Goal: Task Accomplishment & Management: Complete application form

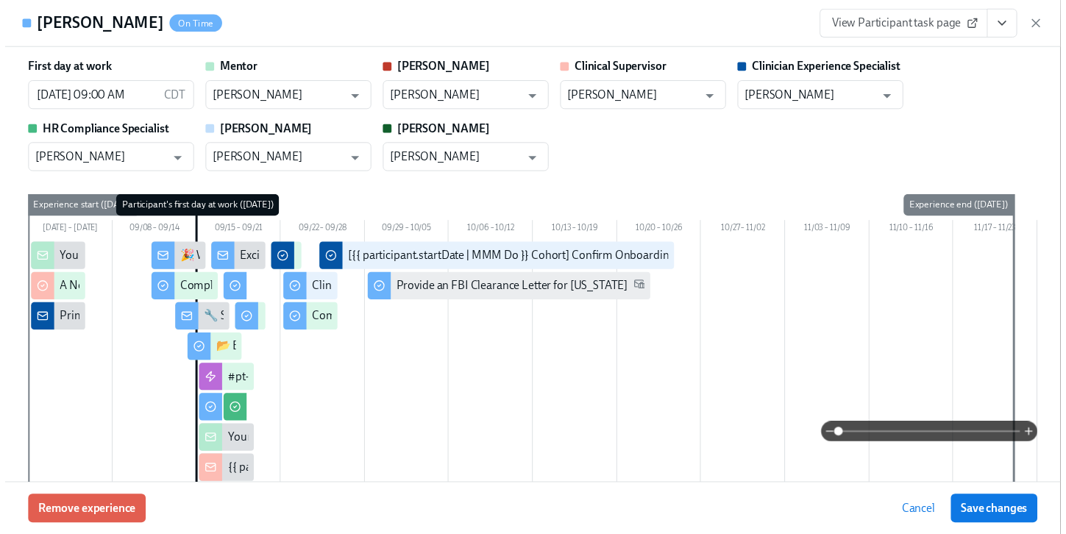
scroll to position [2932, 0]
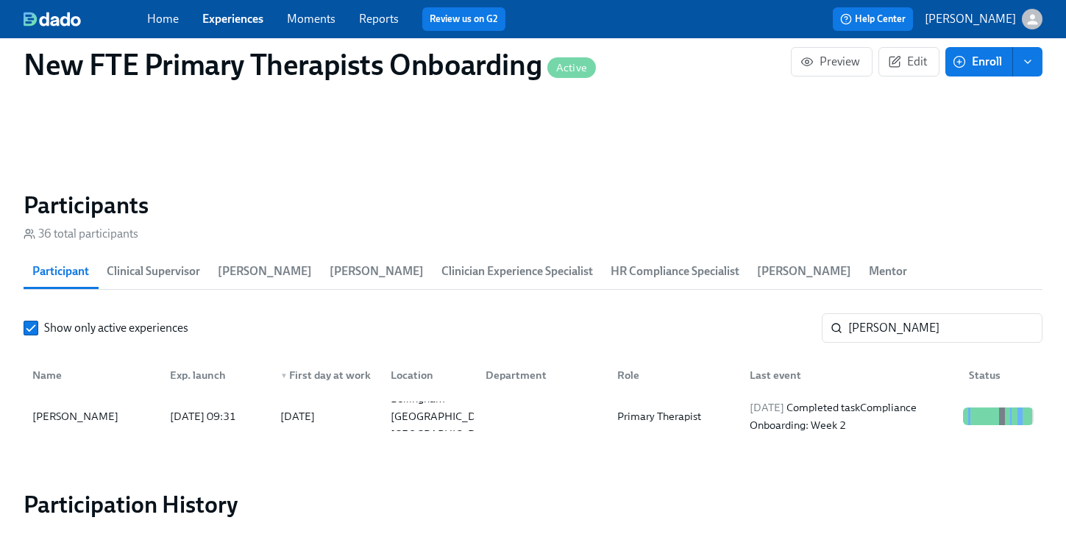
scroll to position [0, 11050]
click at [262, 15] on link "Experiences" at bounding box center [232, 19] width 61 height 14
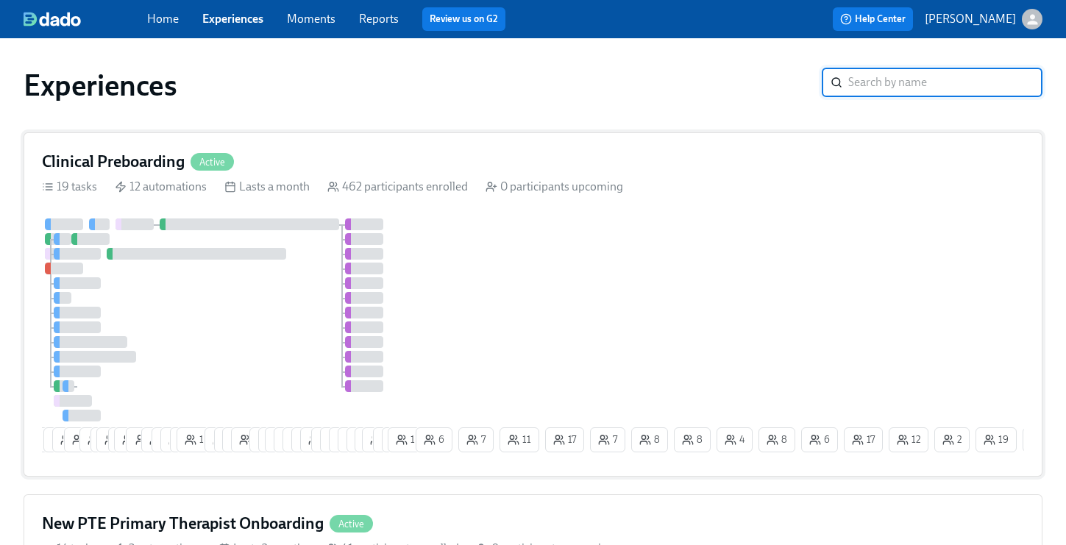
scroll to position [422, 0]
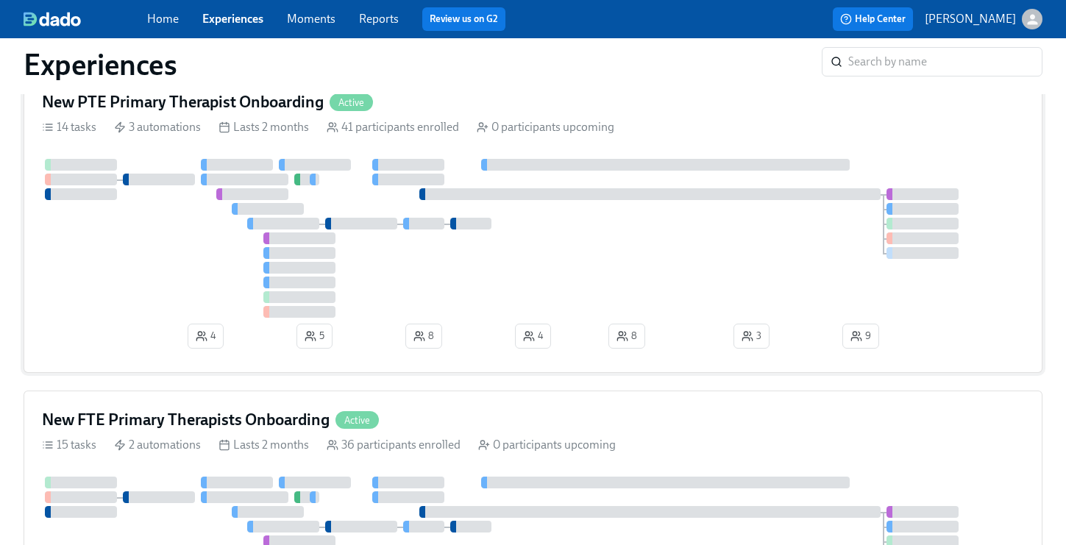
click at [479, 99] on div "New PTE Primary Therapist Onboarding Active" at bounding box center [533, 102] width 982 height 22
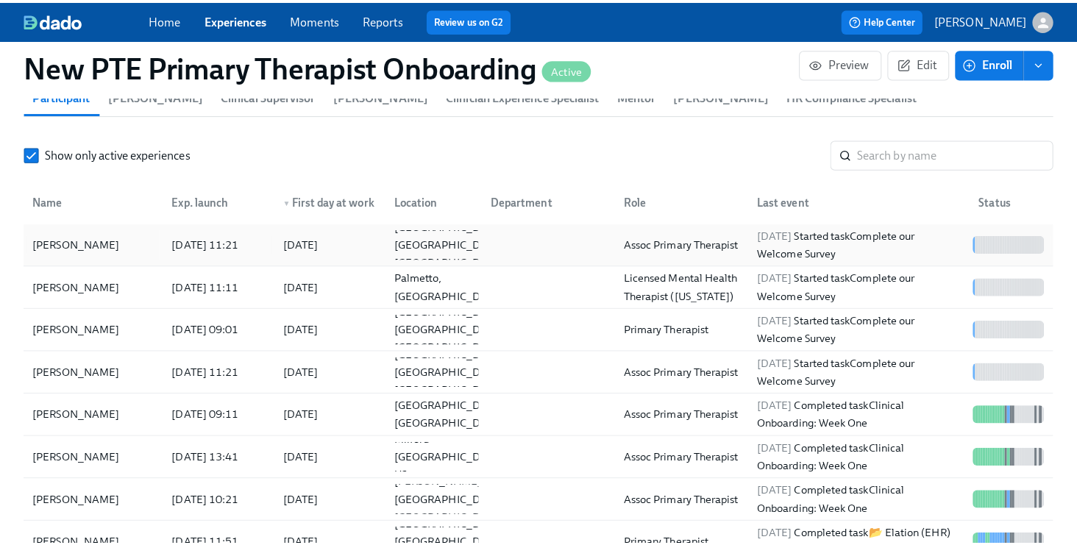
scroll to position [1307, 0]
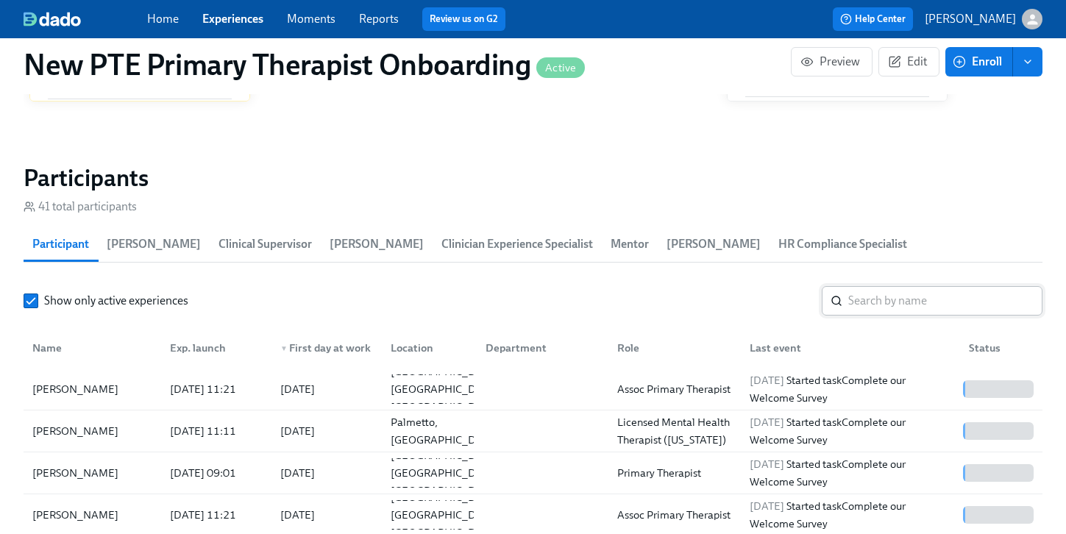
click at [894, 286] on input "search" at bounding box center [945, 300] width 194 height 29
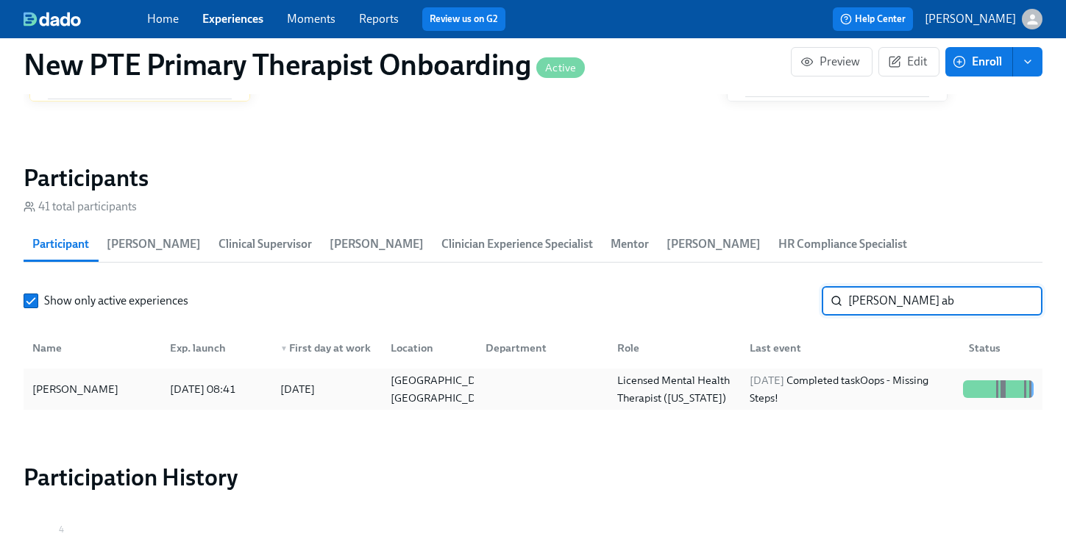
click at [95, 379] on div "[PERSON_NAME]" at bounding box center [92, 389] width 132 height 29
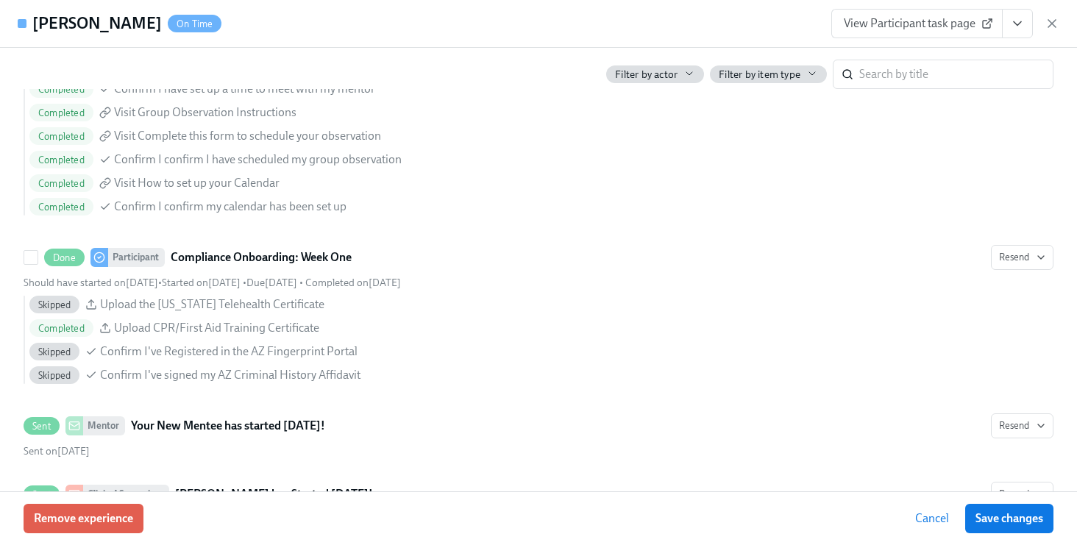
scroll to position [1269, 0]
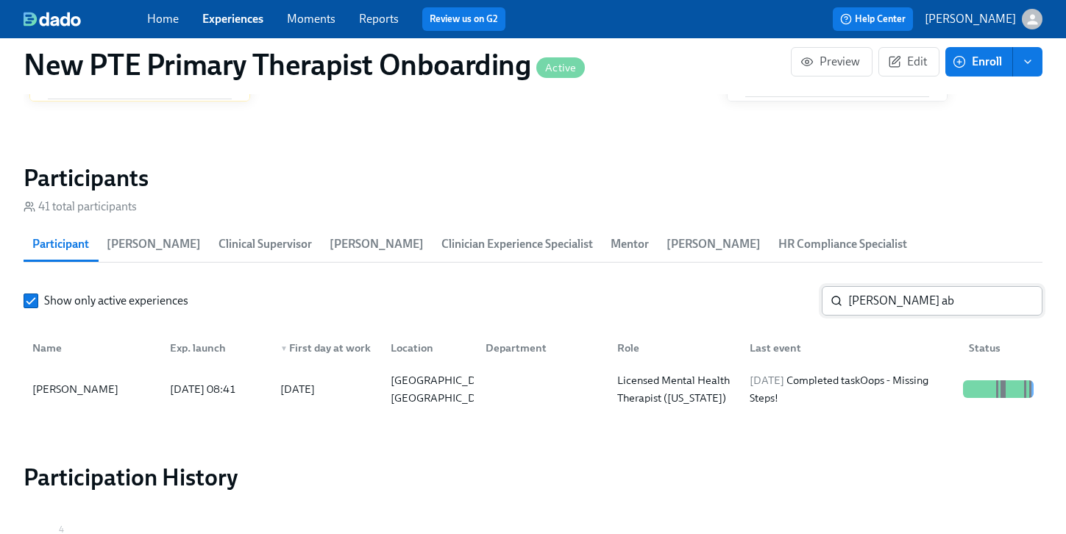
click at [923, 286] on input "[PERSON_NAME] ab" at bounding box center [945, 300] width 194 height 29
type input "j"
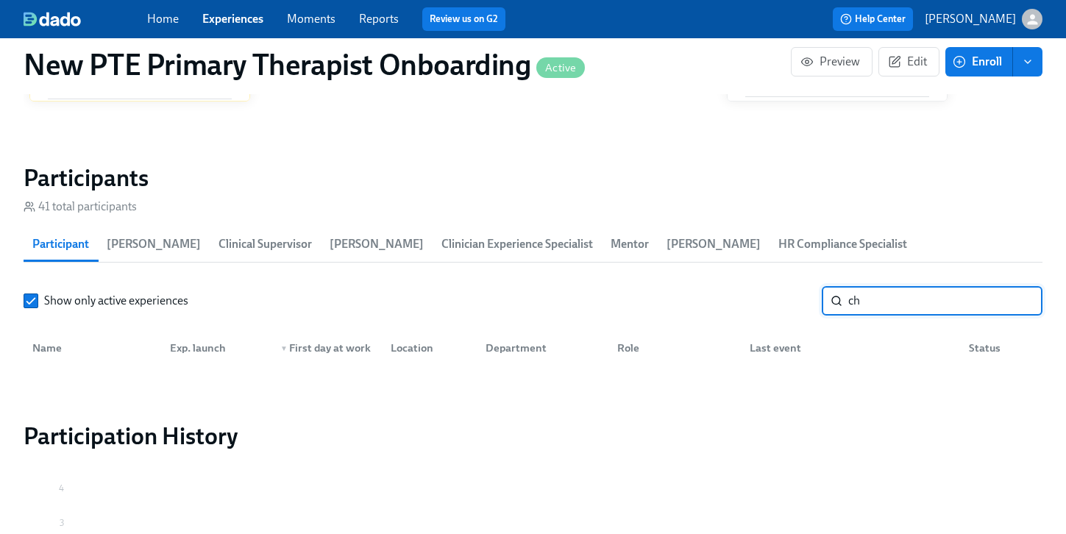
type input "c"
type input "a"
type input "o"
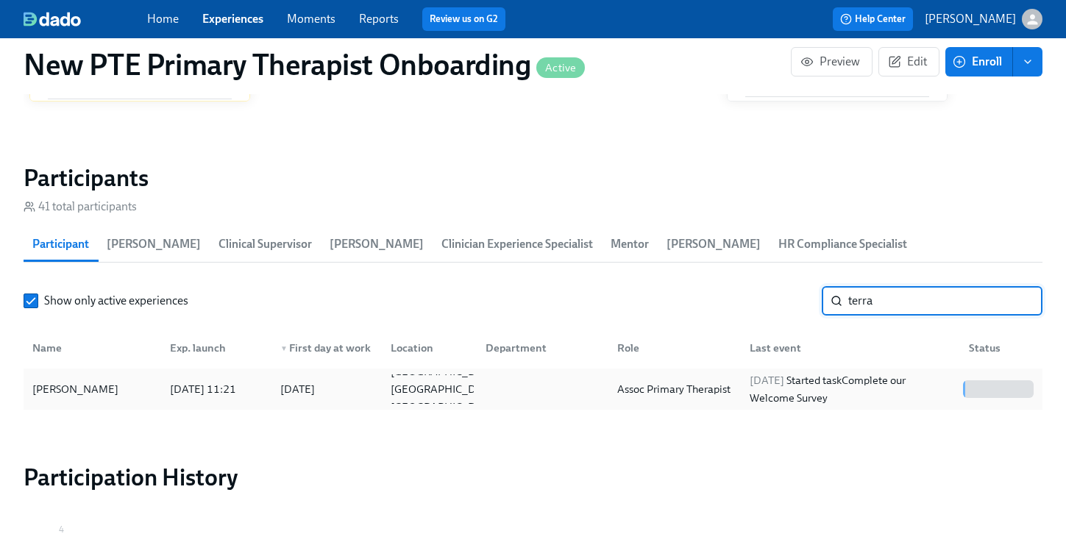
type input "terra"
click at [104, 375] on div "[PERSON_NAME]" at bounding box center [92, 389] width 132 height 29
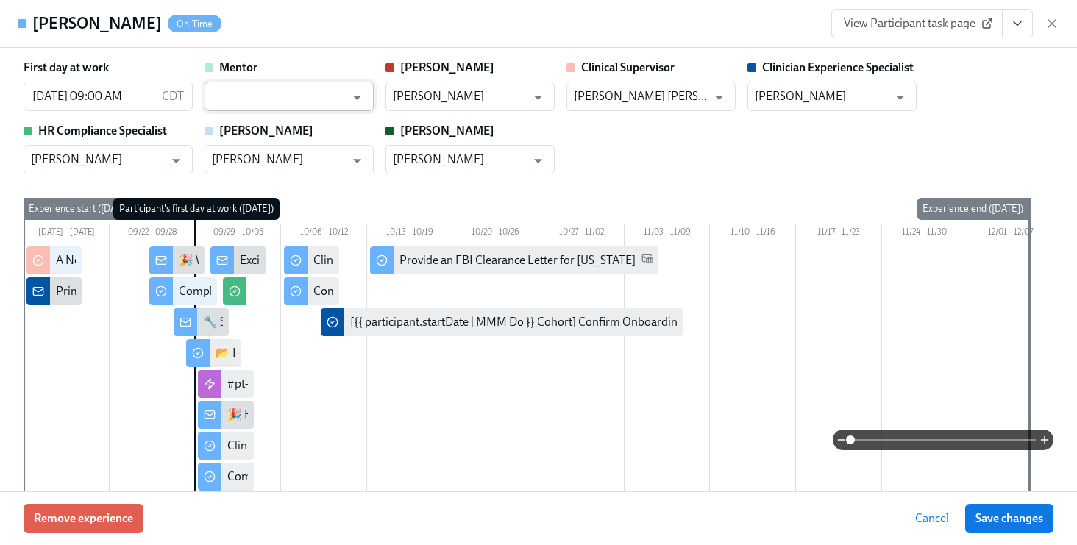
click at [290, 90] on input "text" at bounding box center [278, 96] width 133 height 29
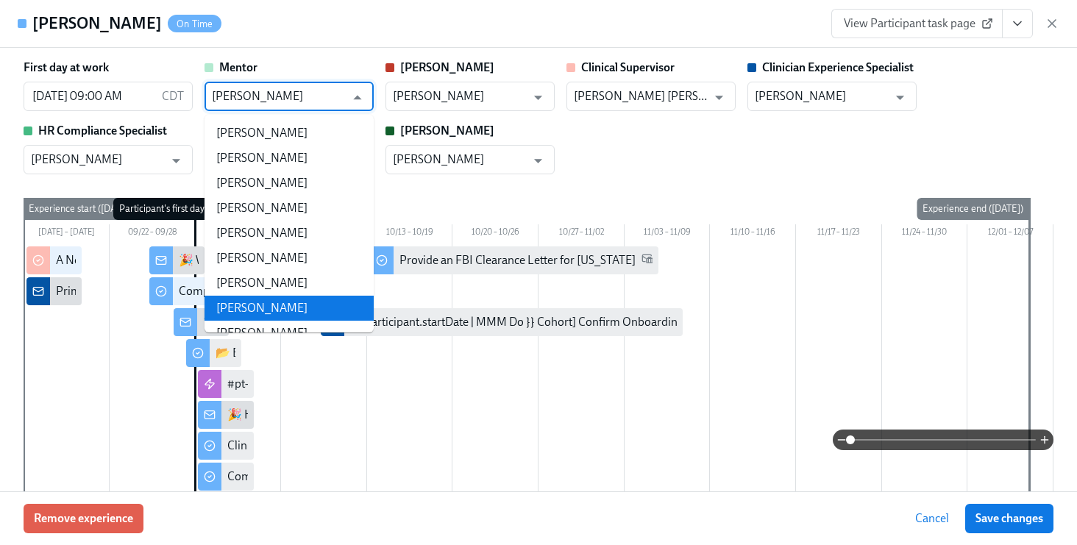
click at [333, 308] on li "[PERSON_NAME]" at bounding box center [289, 308] width 169 height 25
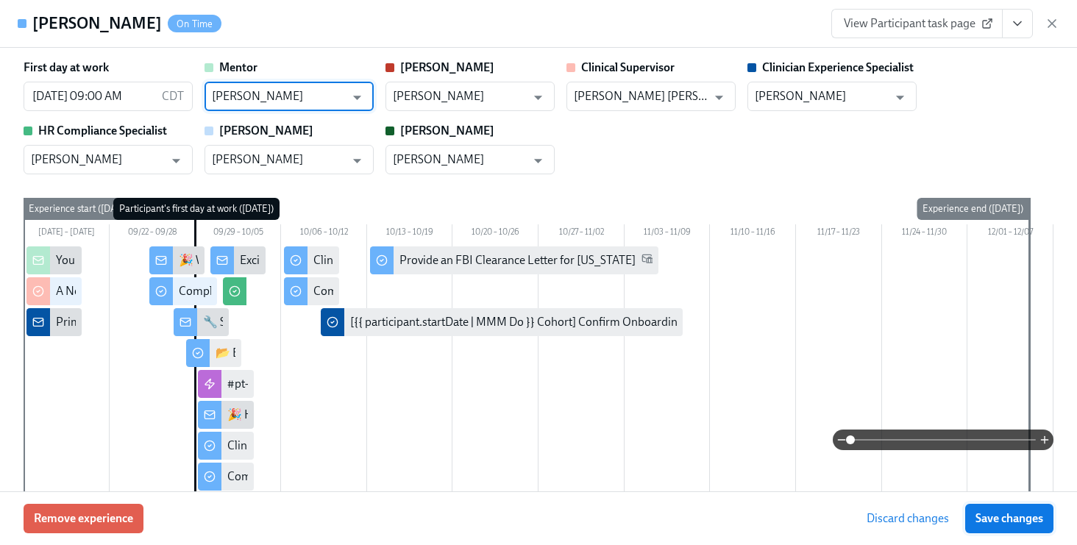
type input "[PERSON_NAME]"
click at [1008, 523] on span "Save changes" at bounding box center [1010, 518] width 68 height 15
type input "[PERSON_NAME]"
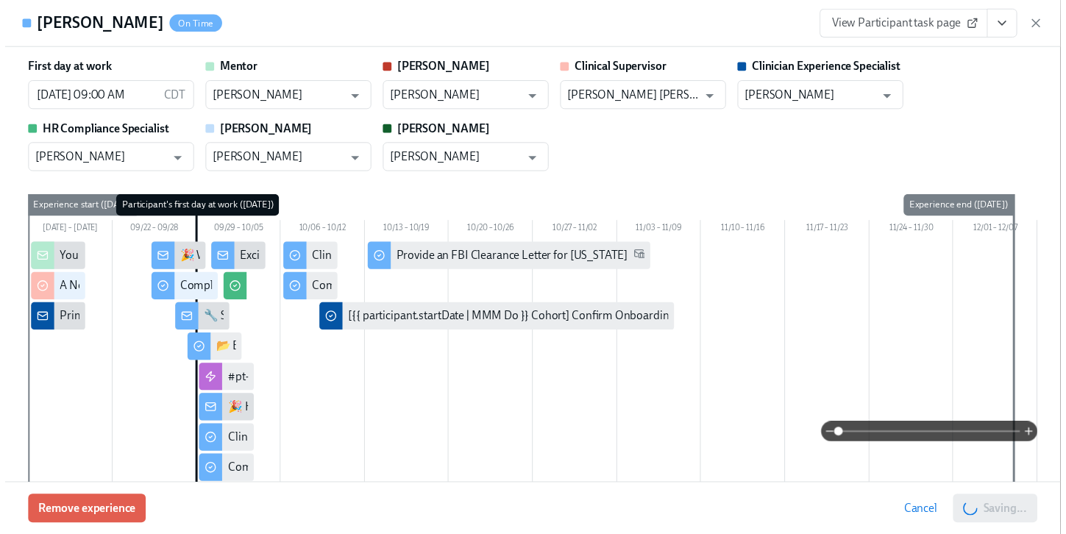
scroll to position [0, 10828]
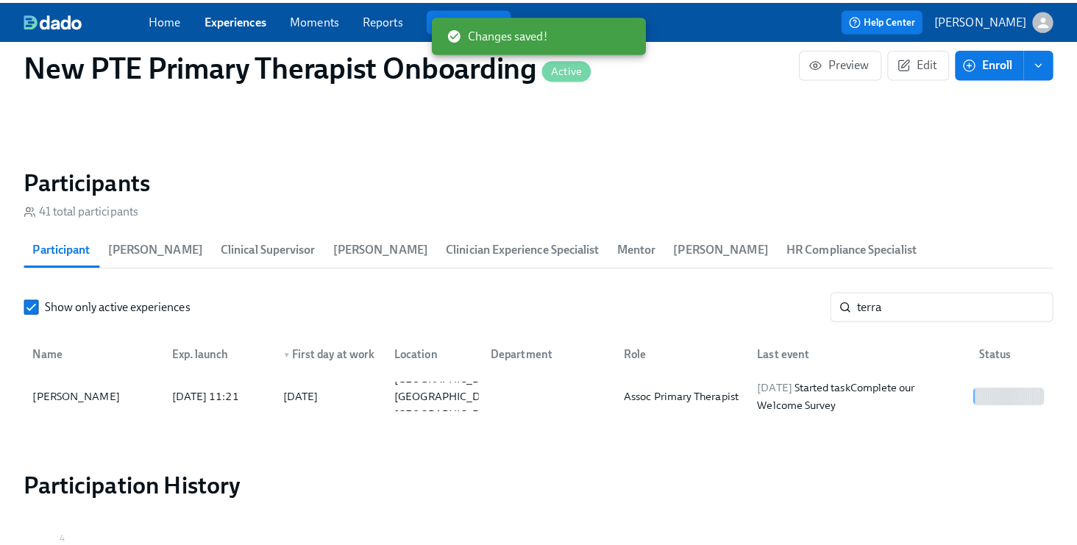
scroll to position [0, 10817]
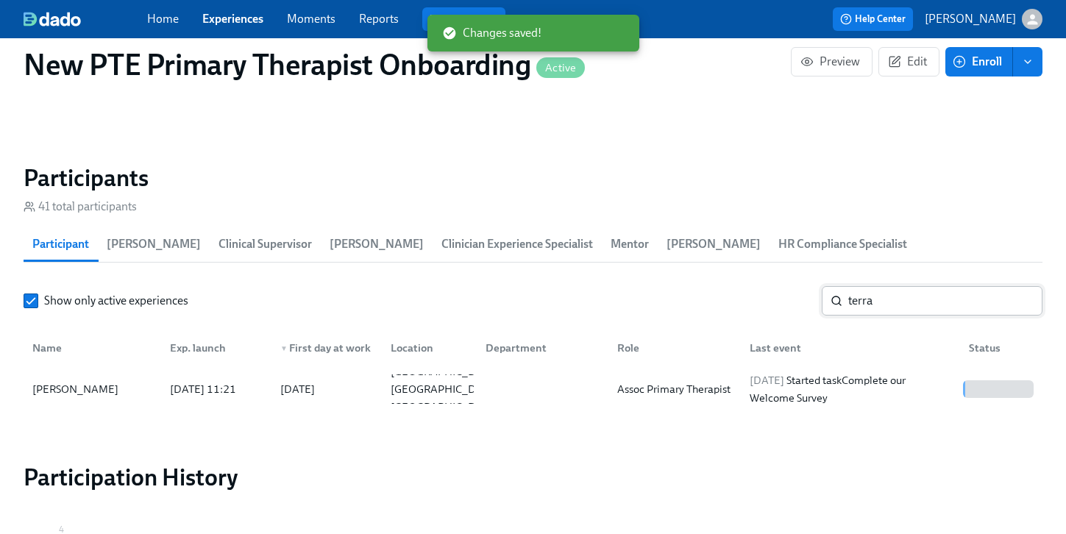
click at [934, 286] on input "terra" at bounding box center [945, 300] width 194 height 29
type input "t"
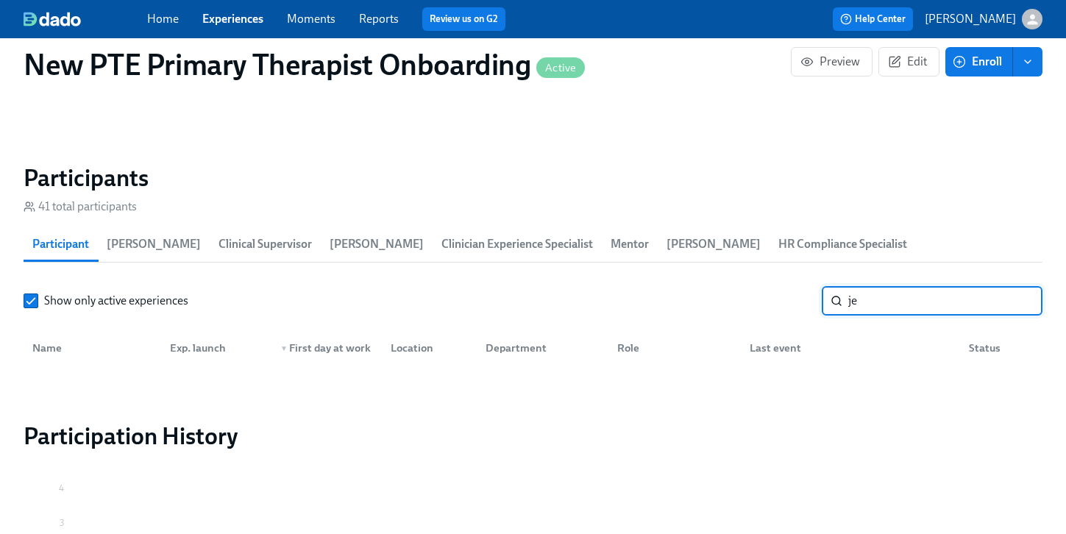
type input "j"
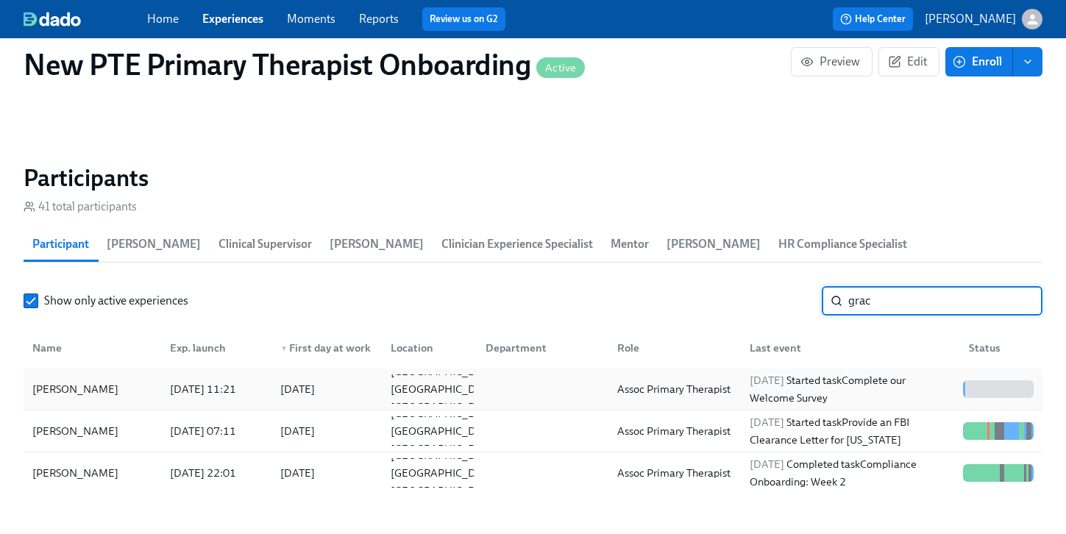
type input "grac"
click at [56, 380] on div "[PERSON_NAME]" at bounding box center [75, 389] width 98 height 18
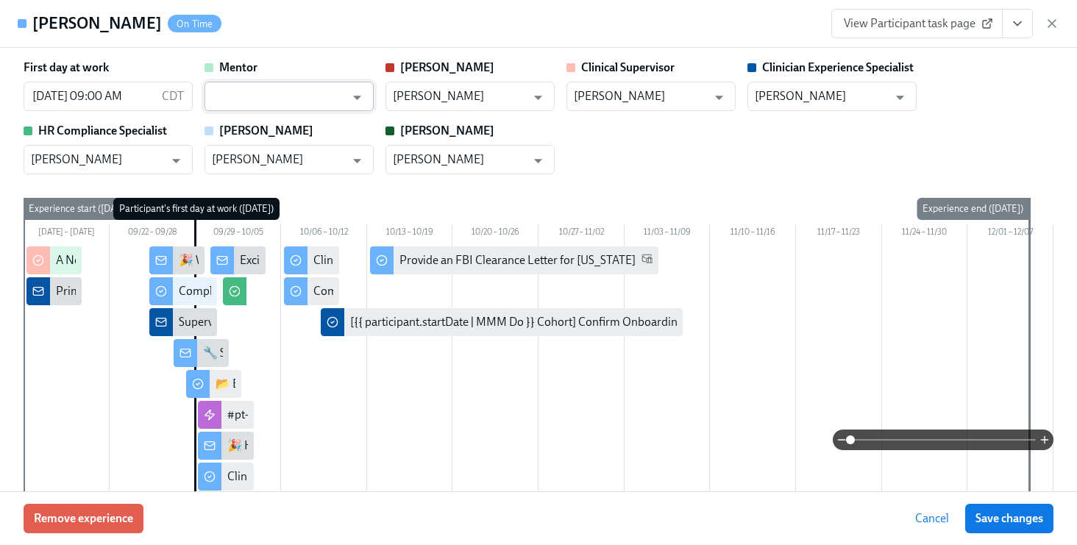
click at [221, 99] on input "text" at bounding box center [278, 96] width 133 height 29
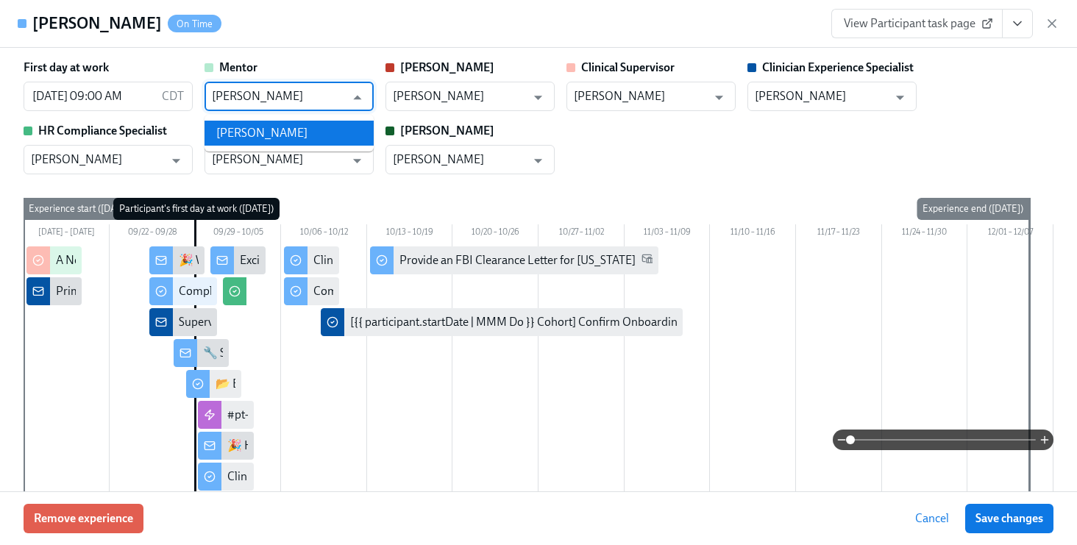
click at [298, 133] on li "[PERSON_NAME]" at bounding box center [289, 133] width 169 height 25
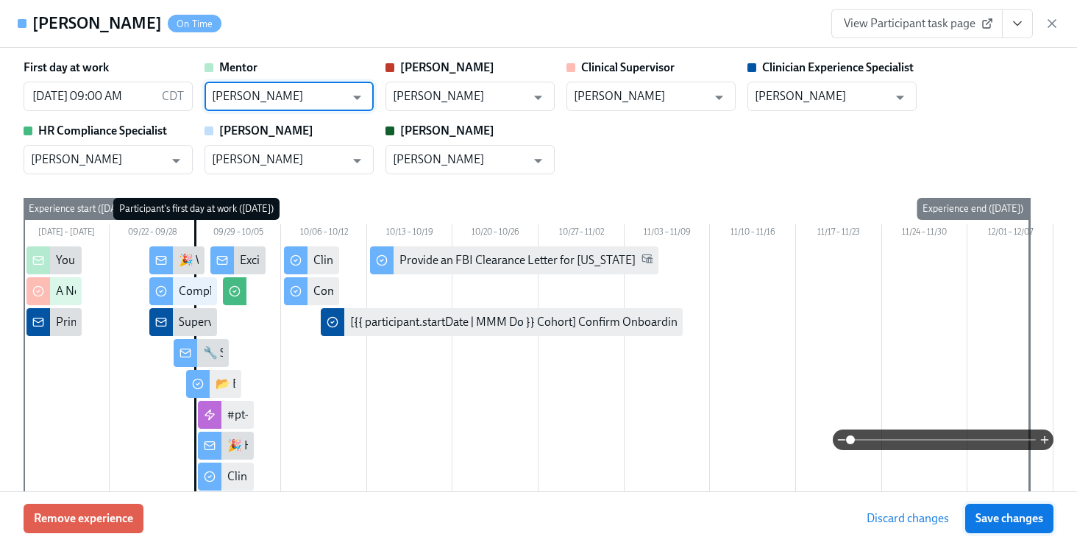
type input "[PERSON_NAME]"
drag, startPoint x: 999, startPoint y: 524, endPoint x: 1067, endPoint y: 514, distance: 68.5
click at [999, 524] on span "Save changes" at bounding box center [1010, 518] width 68 height 15
type input "[PERSON_NAME]"
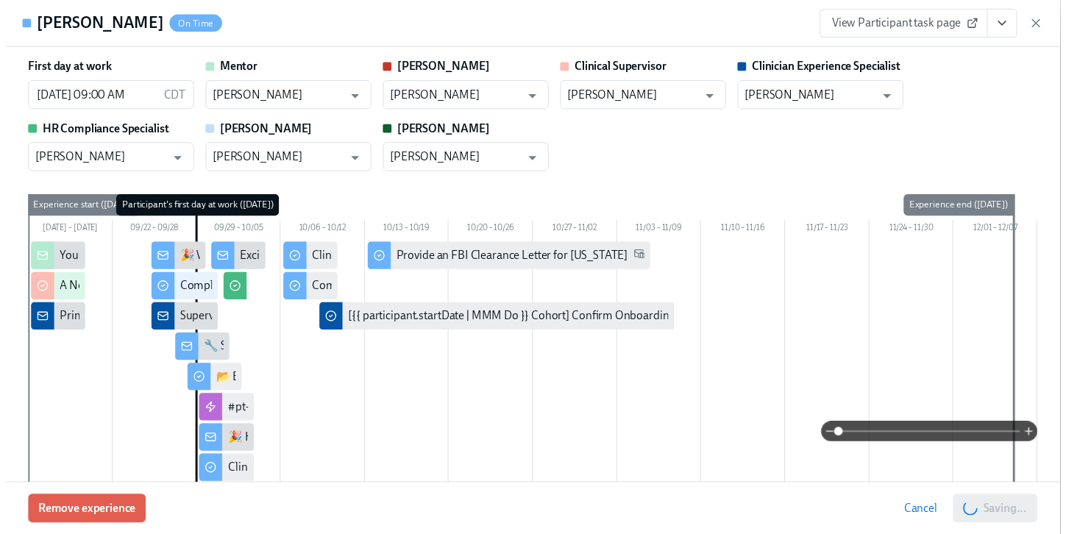
scroll to position [0, 10828]
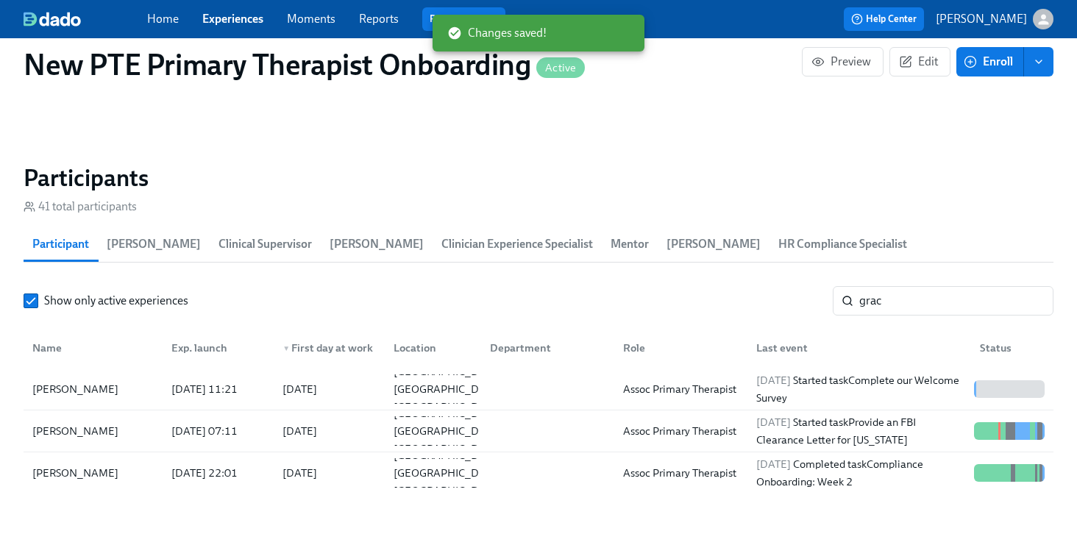
scroll to position [0, 10817]
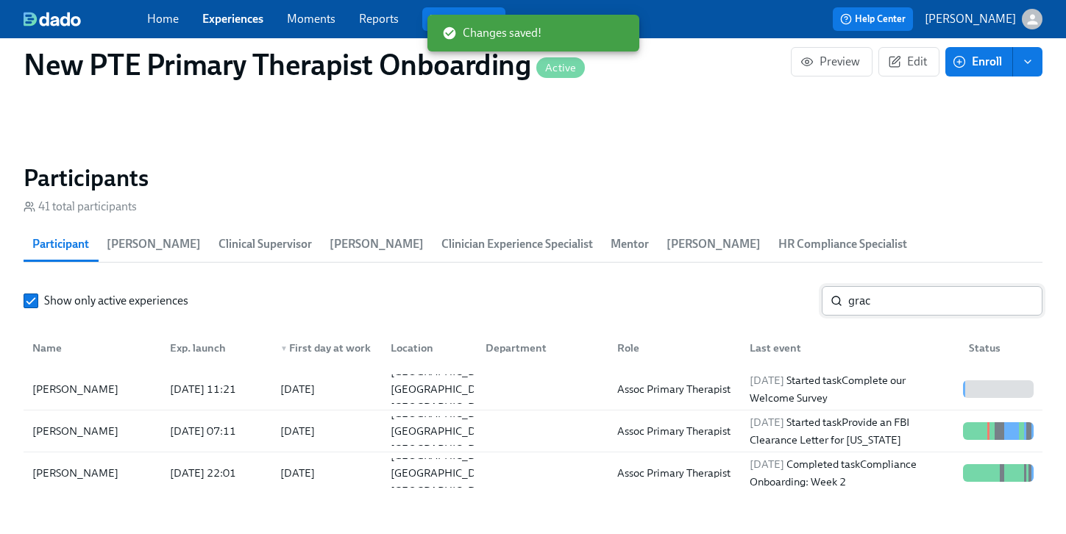
click at [928, 291] on input "grac" at bounding box center [945, 300] width 194 height 29
type input "g"
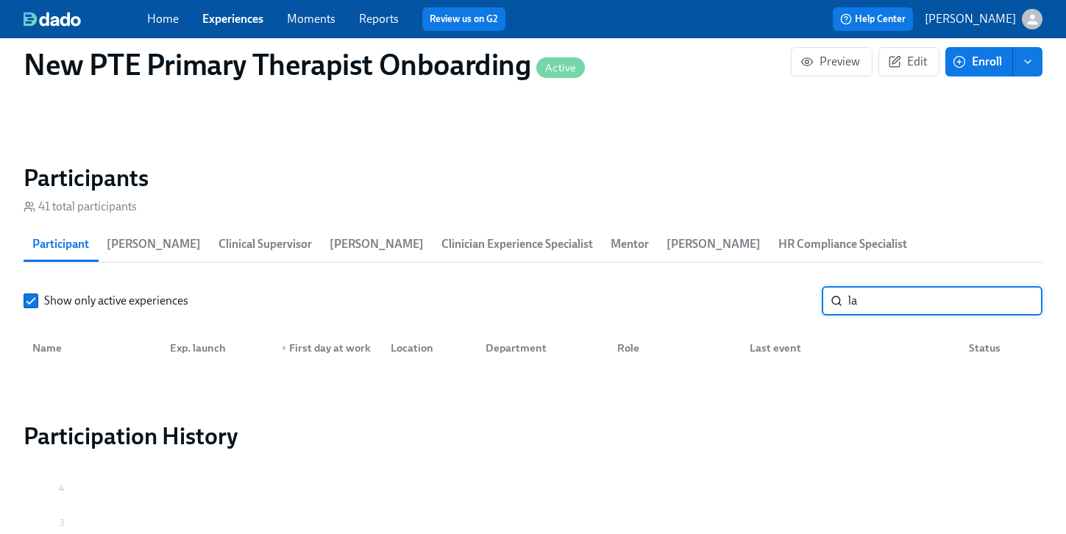
type input "l"
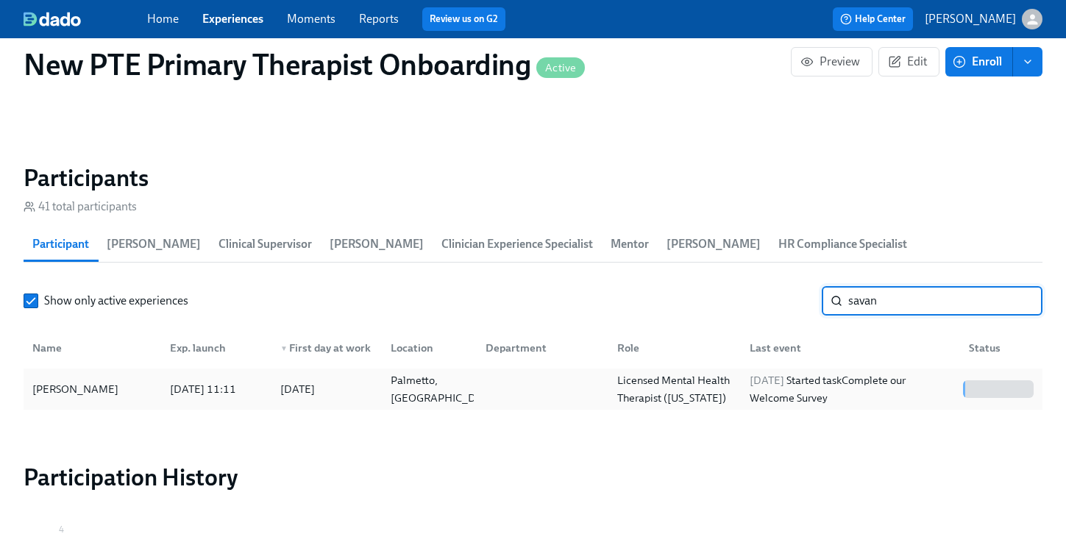
type input "savan"
click at [105, 380] on div "[PERSON_NAME]" at bounding box center [75, 389] width 98 height 18
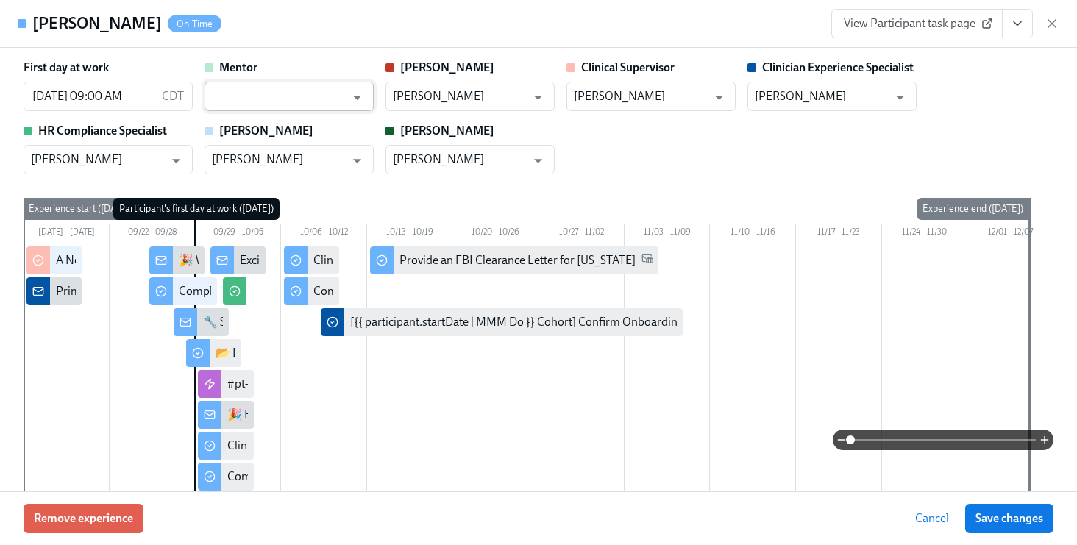
click at [297, 102] on input "text" at bounding box center [278, 96] width 133 height 29
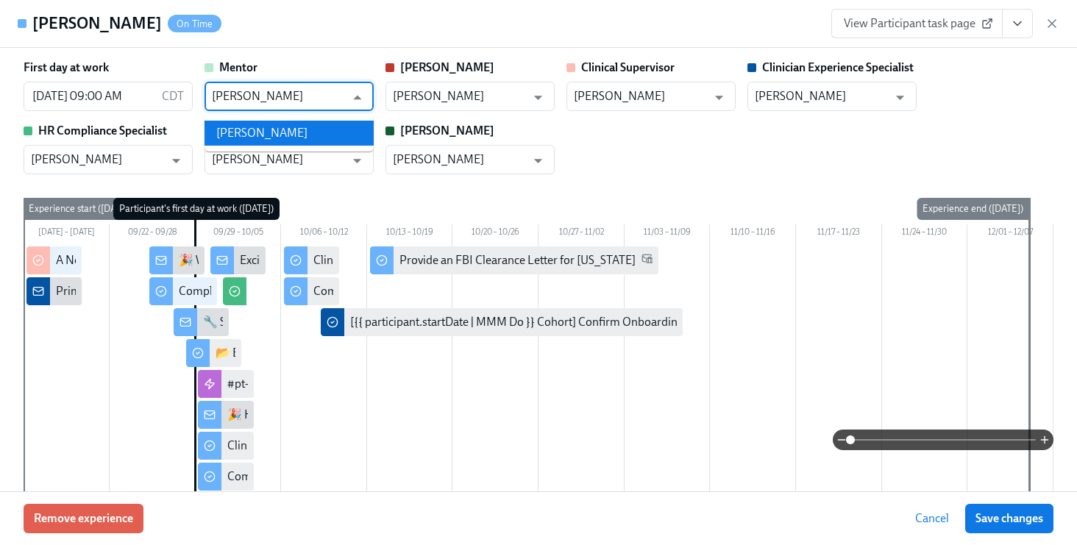
click at [285, 127] on li "[PERSON_NAME]" at bounding box center [289, 133] width 169 height 25
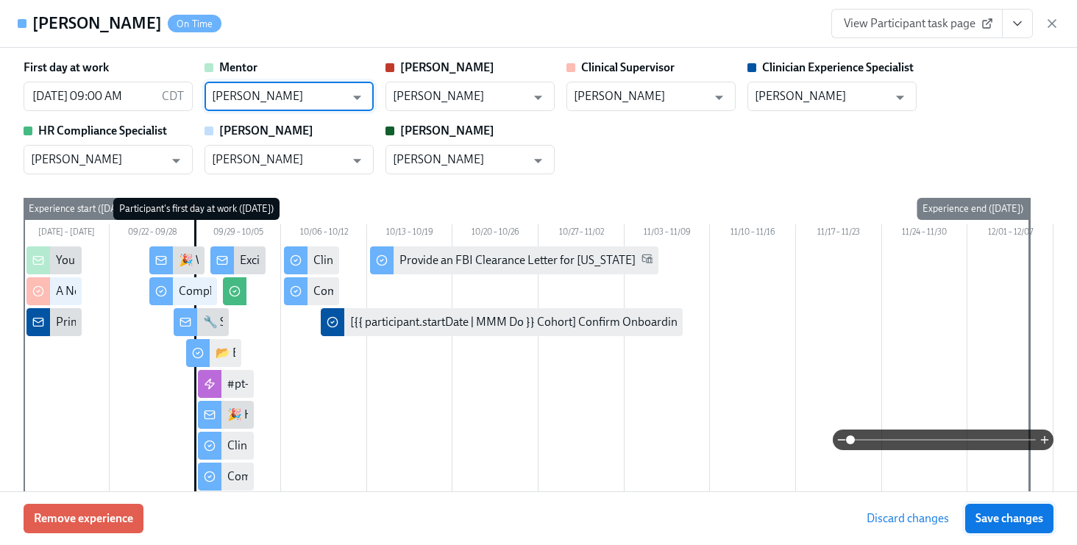
type input "[PERSON_NAME]"
click at [1002, 520] on span "Save changes" at bounding box center [1010, 518] width 68 height 15
type input "[PERSON_NAME]"
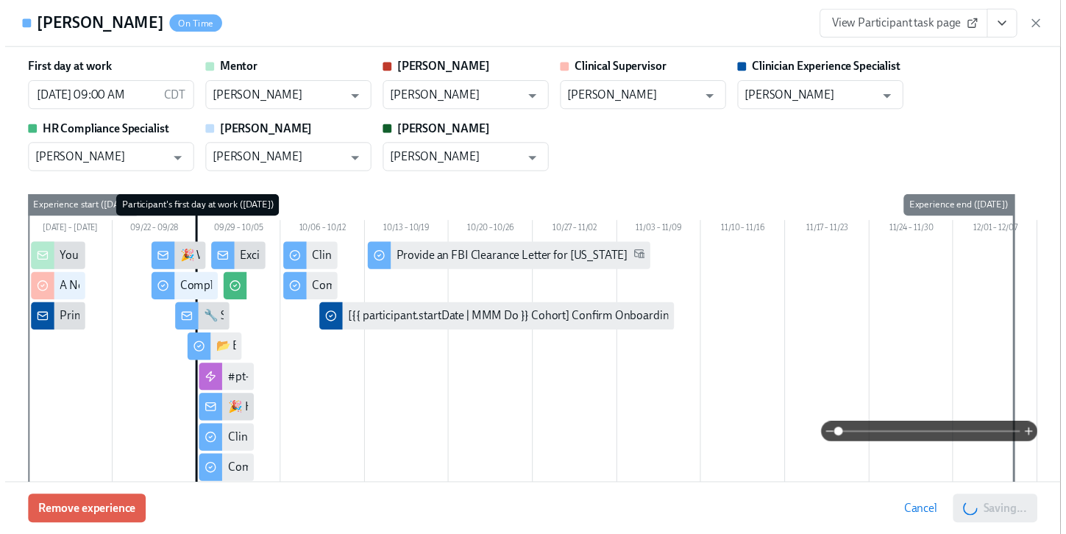
scroll to position [0, 10828]
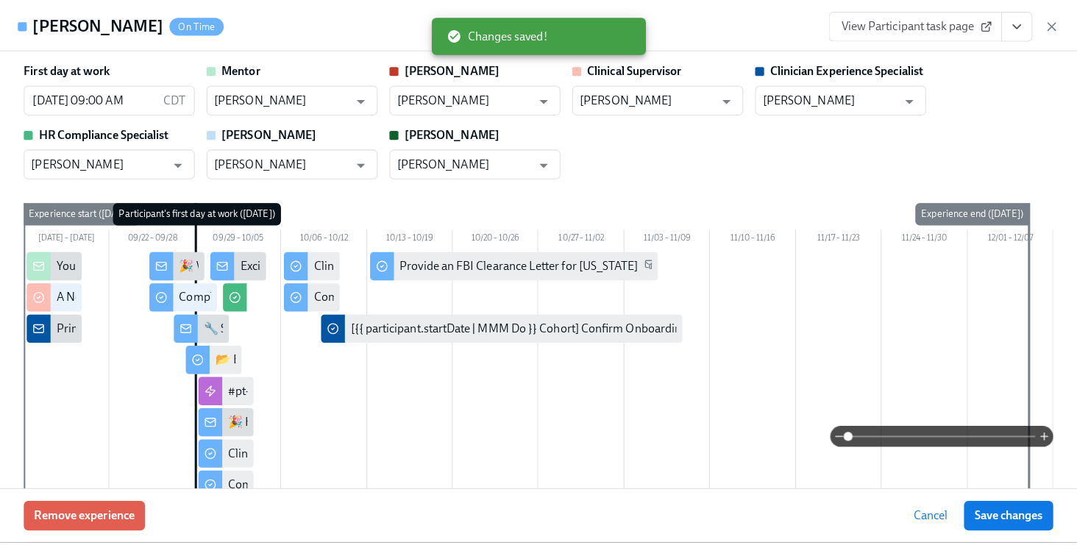
scroll to position [0, 10817]
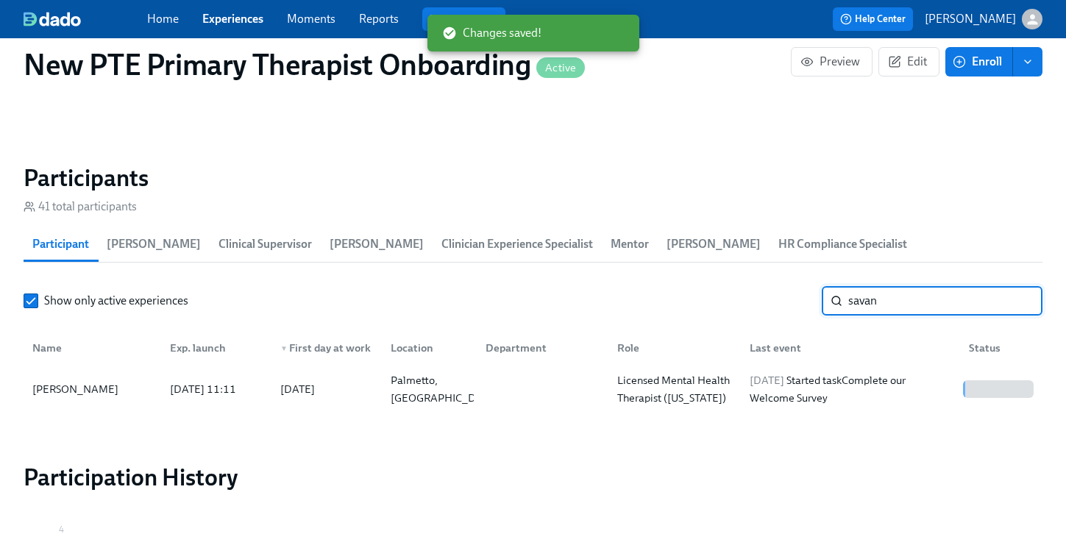
click at [955, 286] on input "savan" at bounding box center [945, 300] width 194 height 29
type input "s"
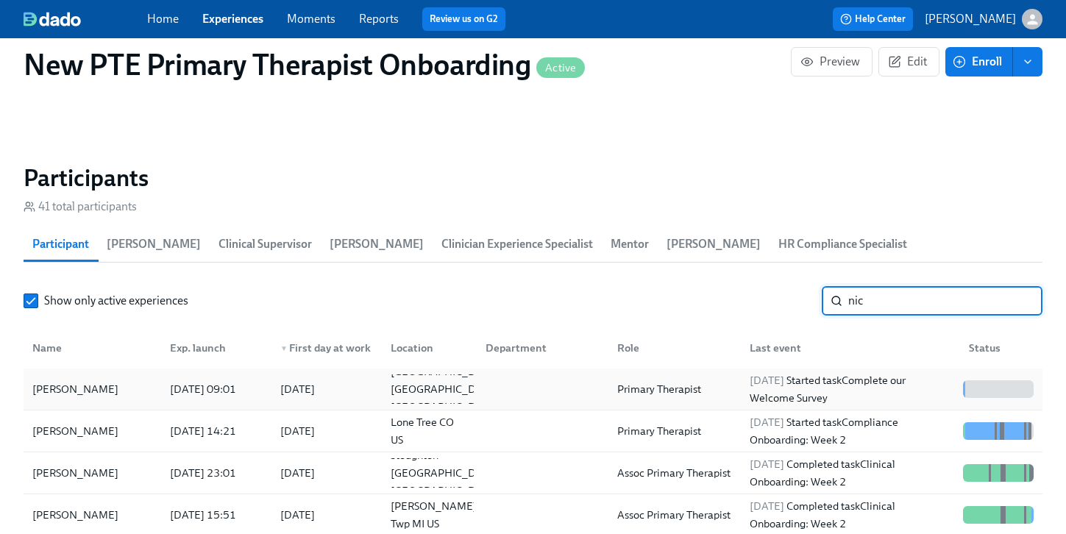
type input "nic"
click at [147, 375] on div "[PERSON_NAME]" at bounding box center [92, 389] width 132 height 29
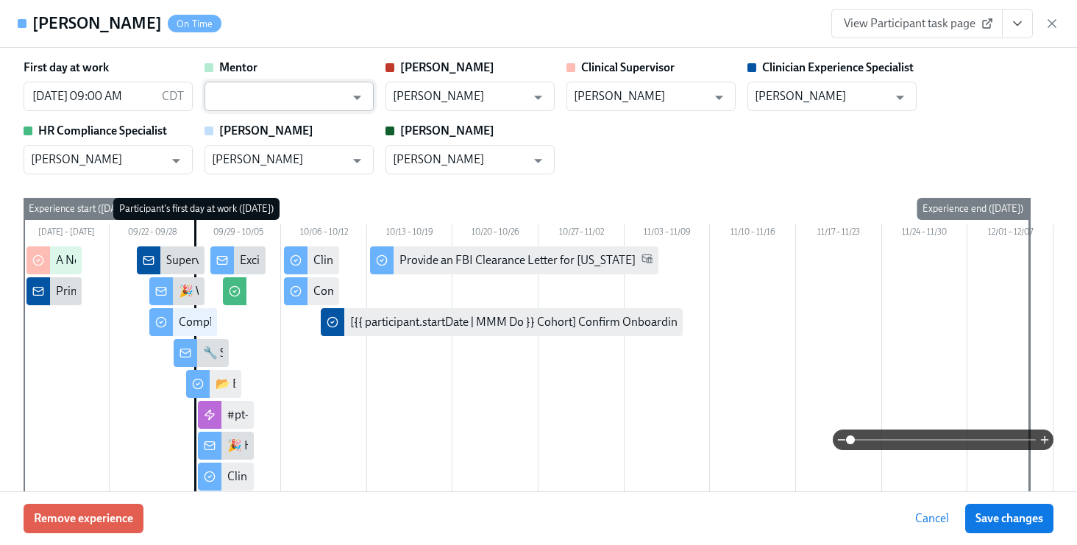
click at [279, 101] on input "text" at bounding box center [278, 96] width 133 height 29
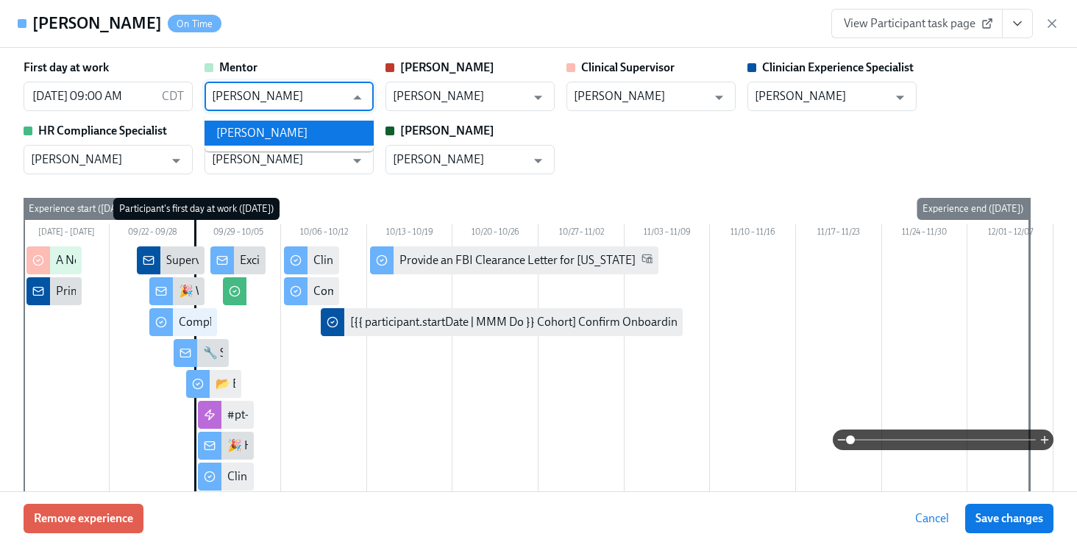
click at [280, 125] on li "[PERSON_NAME]" at bounding box center [289, 133] width 169 height 25
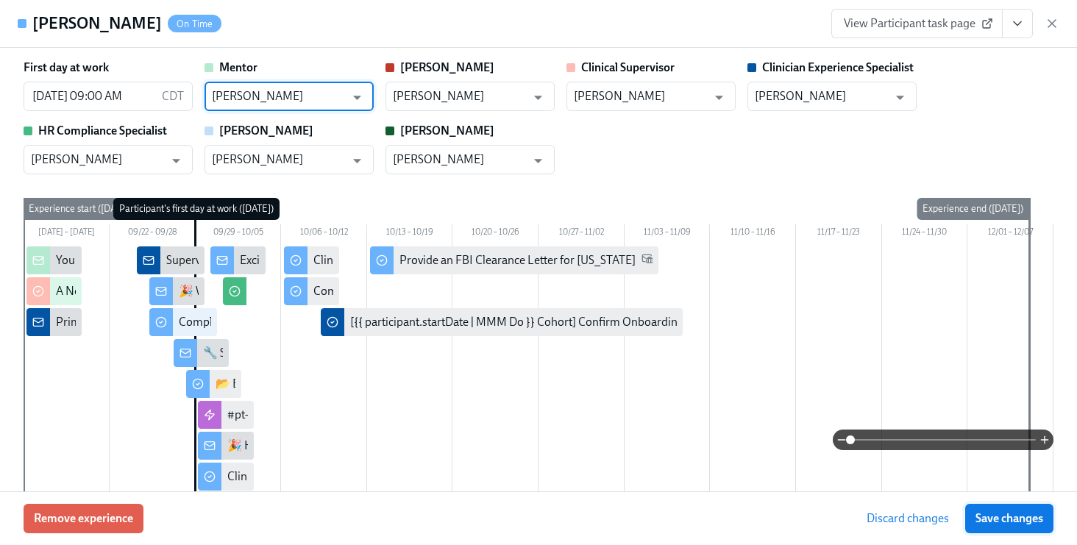
type input "[PERSON_NAME]"
click at [1009, 525] on span "Save changes" at bounding box center [1010, 518] width 68 height 15
type input "[PERSON_NAME]"
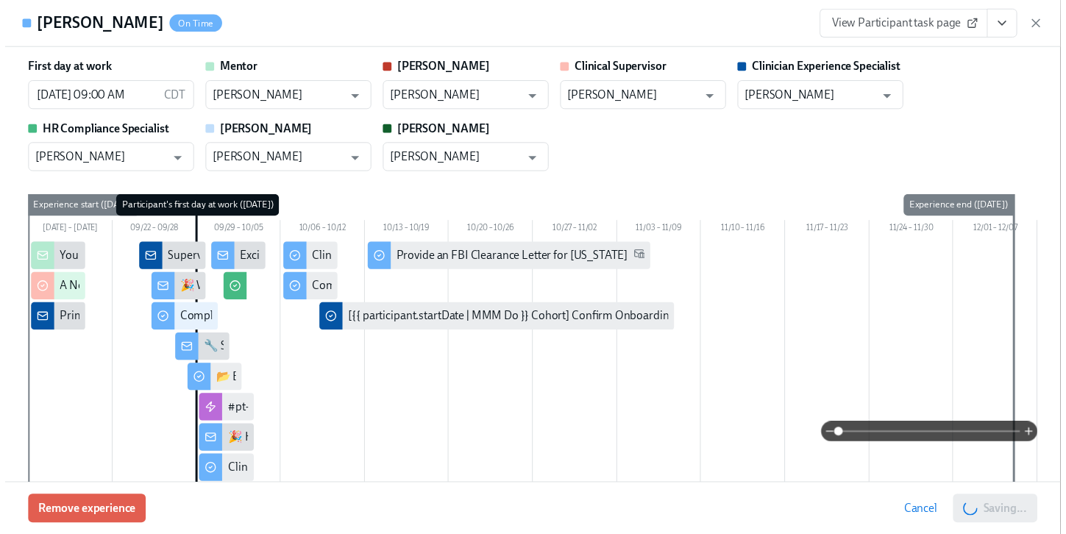
scroll to position [0, 10828]
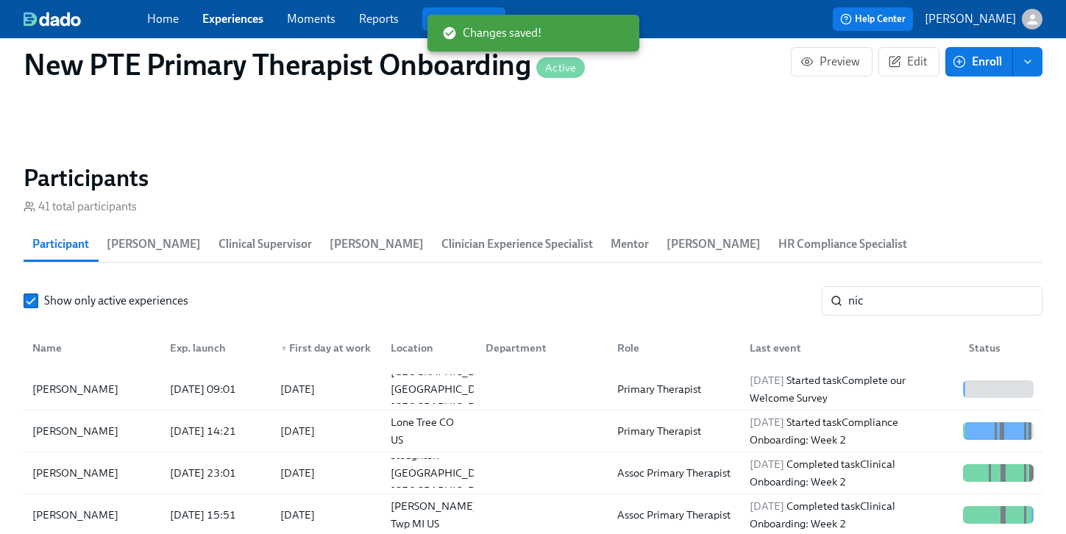
scroll to position [0, 10817]
click at [909, 286] on input "nic" at bounding box center [945, 300] width 194 height 29
click at [907, 286] on input "nic" at bounding box center [945, 300] width 194 height 29
type input "n"
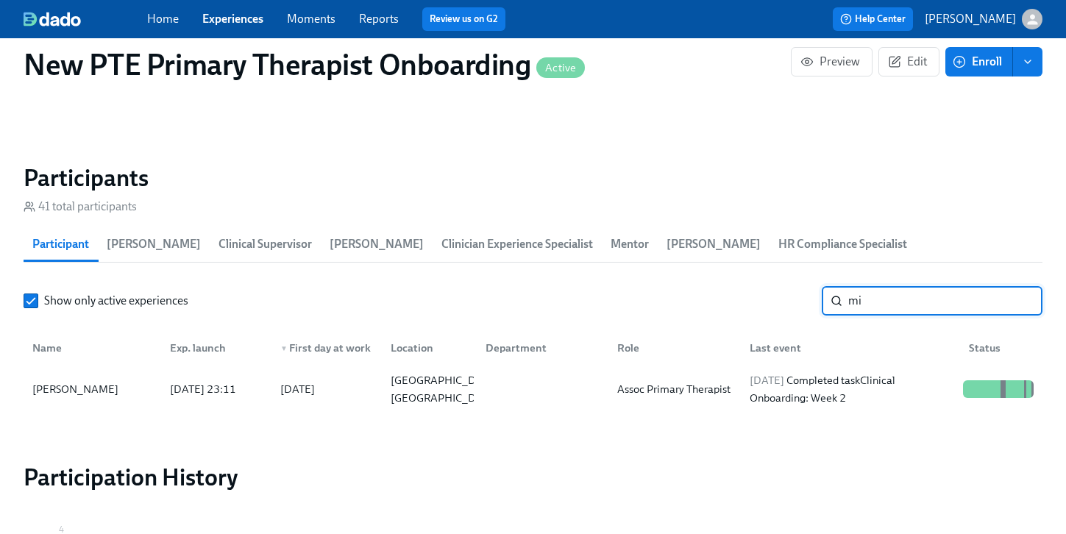
type input "m"
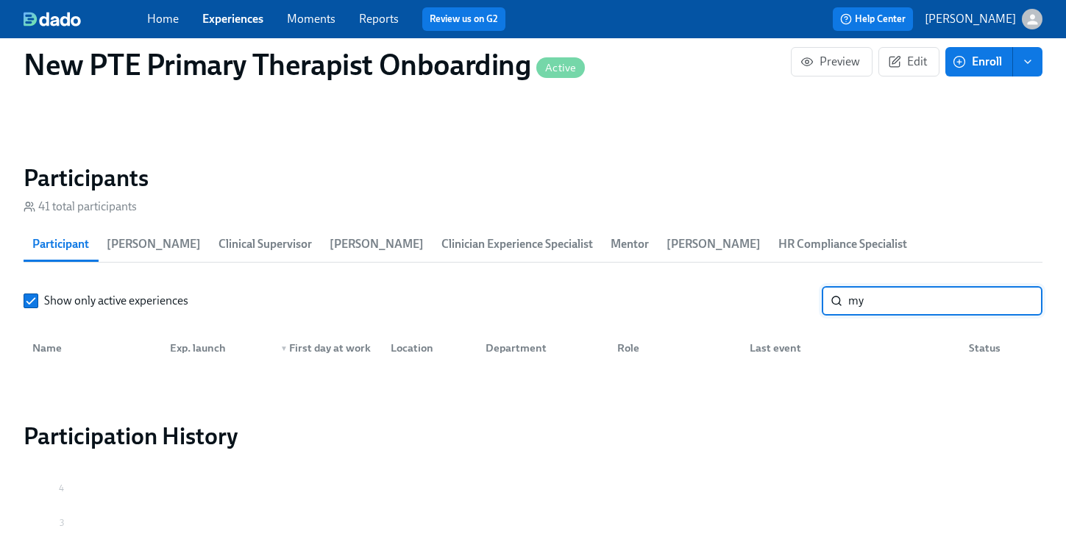
type input "m"
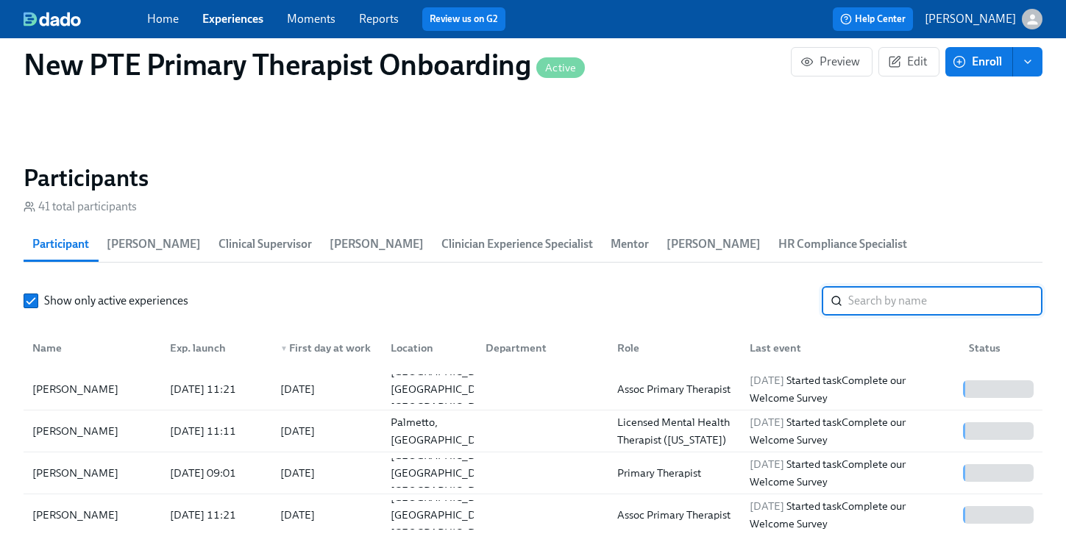
click at [233, 20] on link "Experiences" at bounding box center [232, 19] width 61 height 14
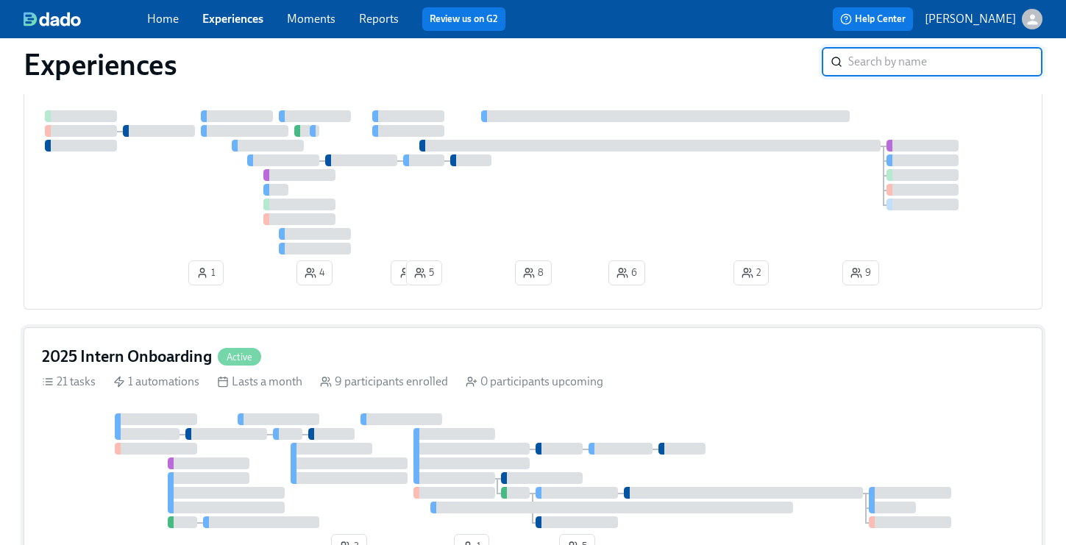
scroll to position [700, 0]
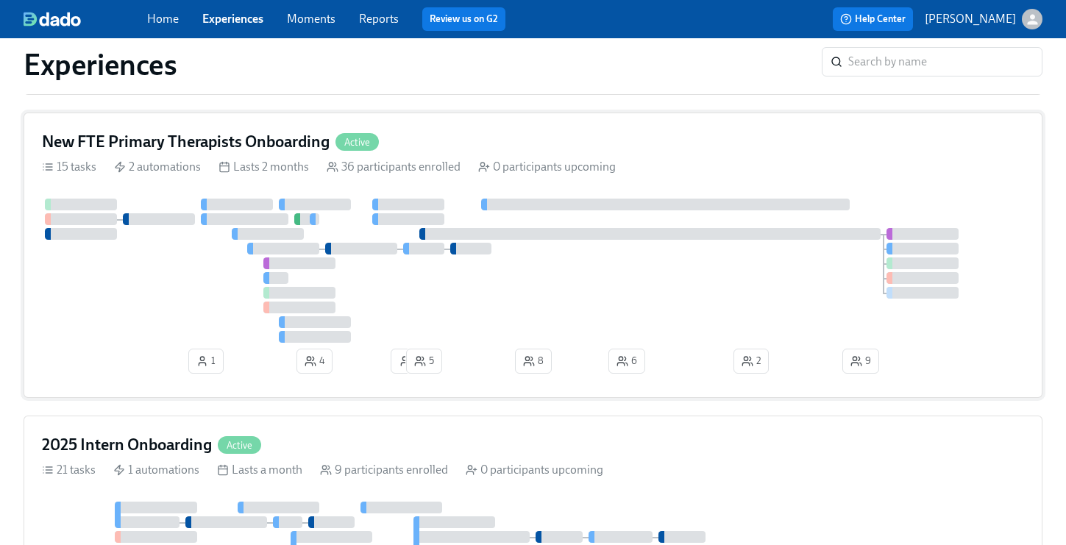
click at [450, 130] on div "New FTE Primary Therapists Onboarding Active 15 tasks 2 automations Lasts 2 mon…" at bounding box center [533, 256] width 1019 height 286
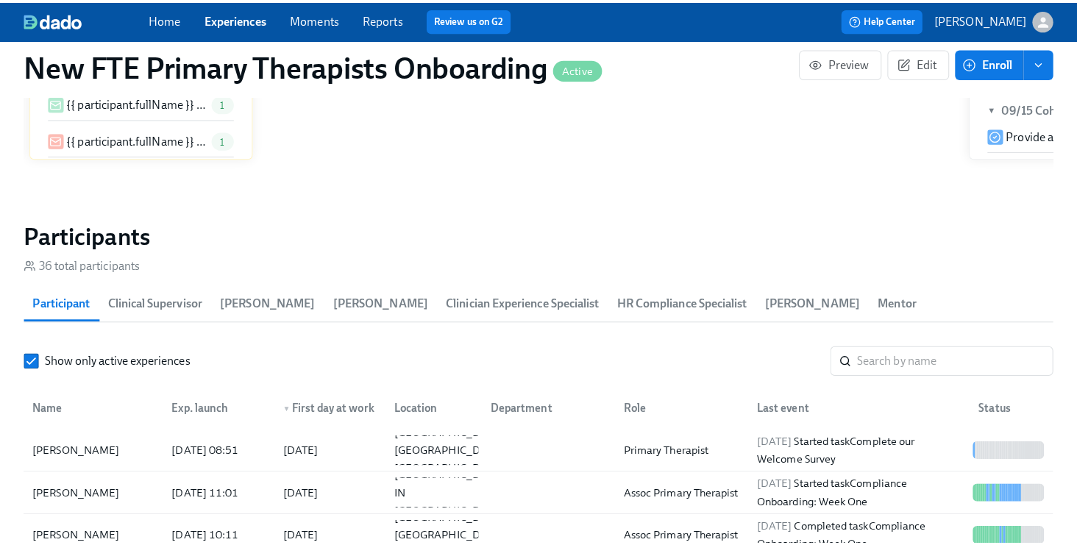
scroll to position [1286, 0]
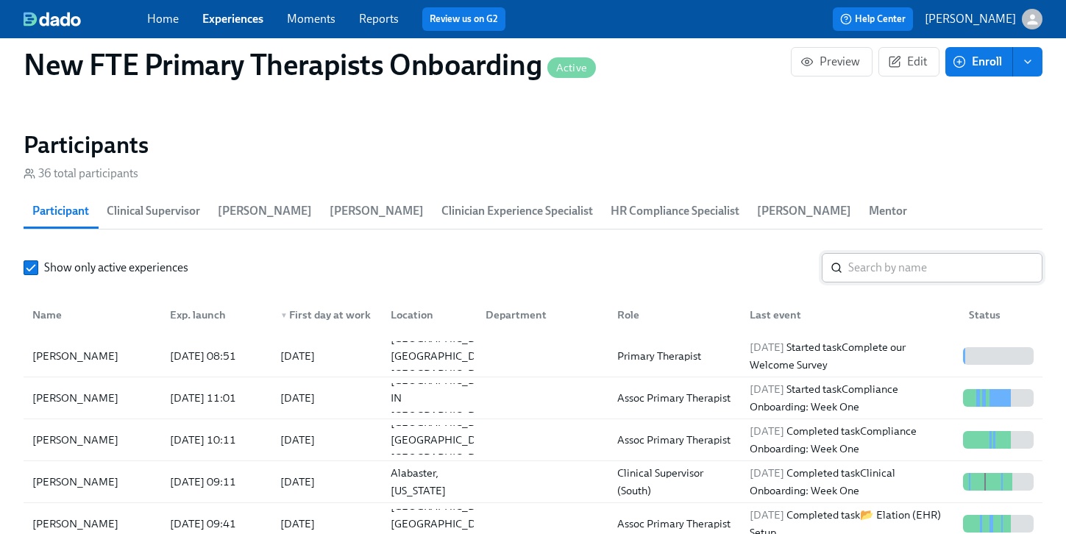
click at [918, 253] on input "search" at bounding box center [945, 267] width 194 height 29
click at [146, 341] on div "[PERSON_NAME]" at bounding box center [92, 355] width 132 height 29
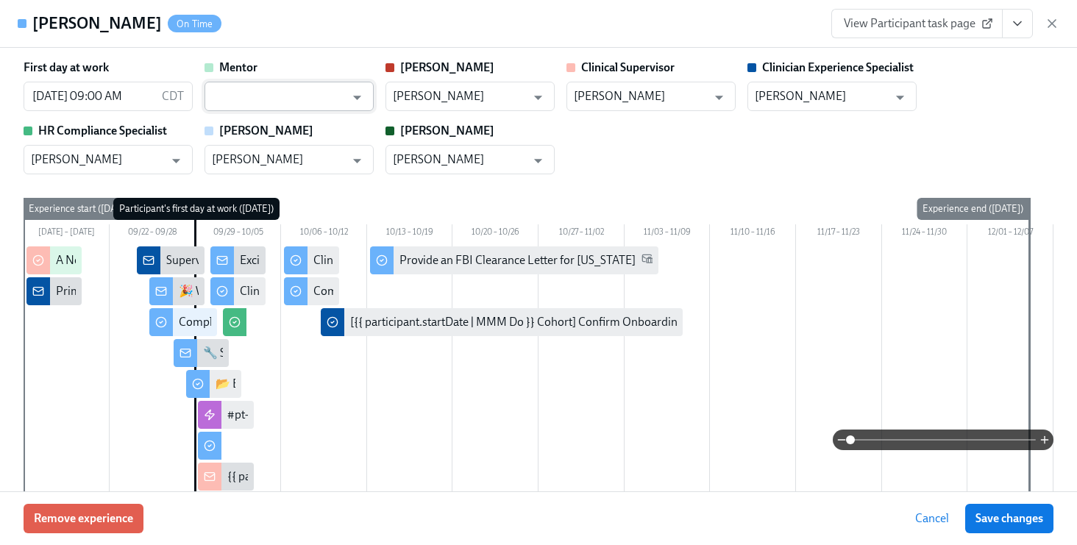
click at [305, 90] on input "text" at bounding box center [278, 96] width 133 height 29
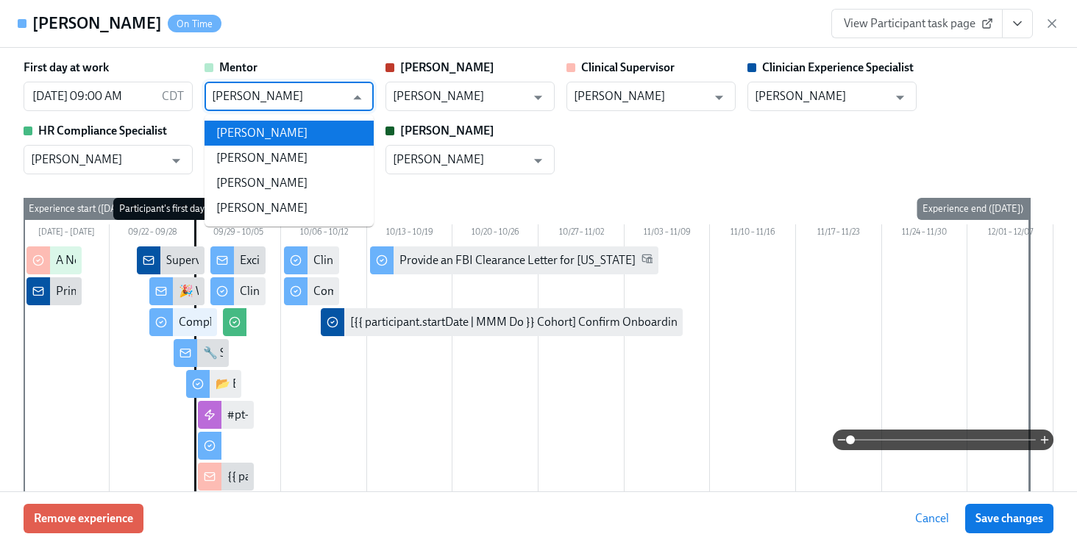
click at [306, 129] on li "[PERSON_NAME]" at bounding box center [289, 133] width 169 height 25
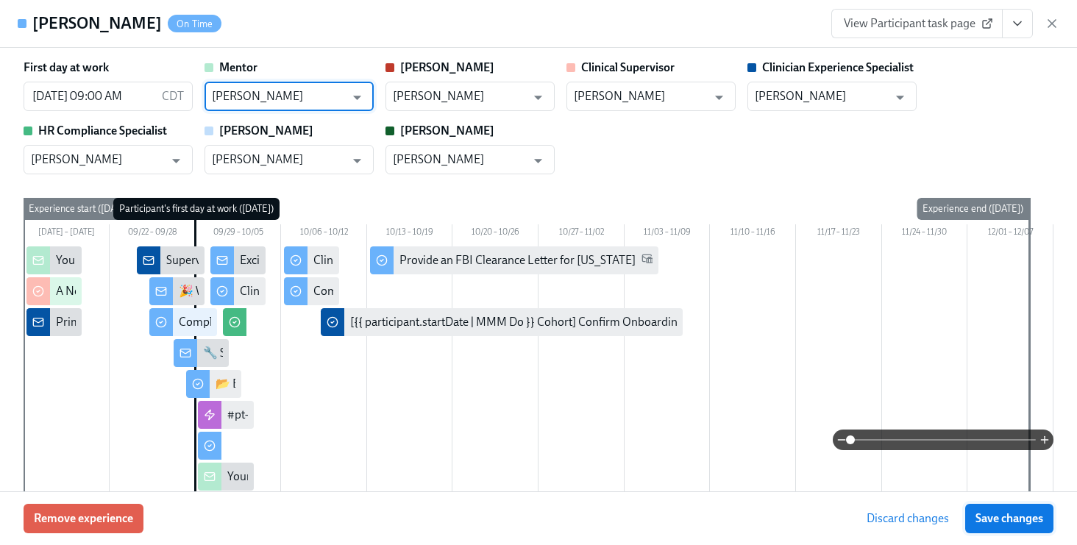
type input "[PERSON_NAME]"
click at [1030, 524] on span "Save changes" at bounding box center [1010, 518] width 68 height 15
type input "[PERSON_NAME]"
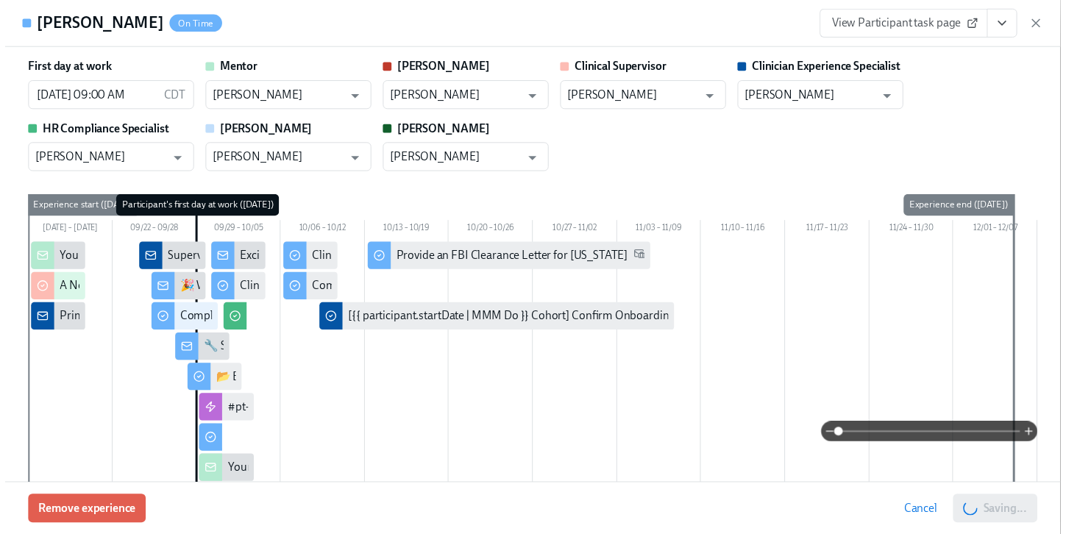
scroll to position [0, 11061]
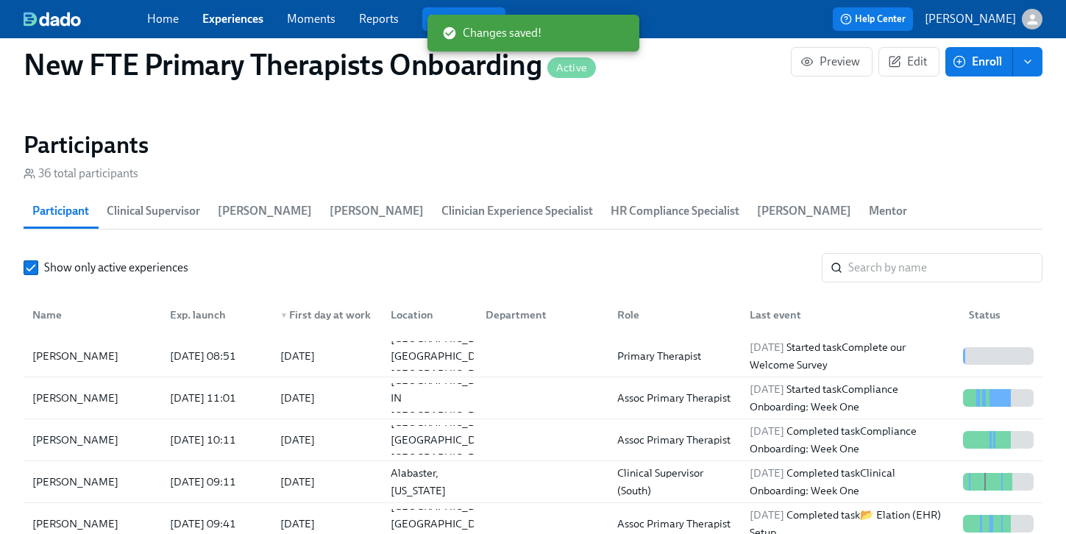
scroll to position [0, 11050]
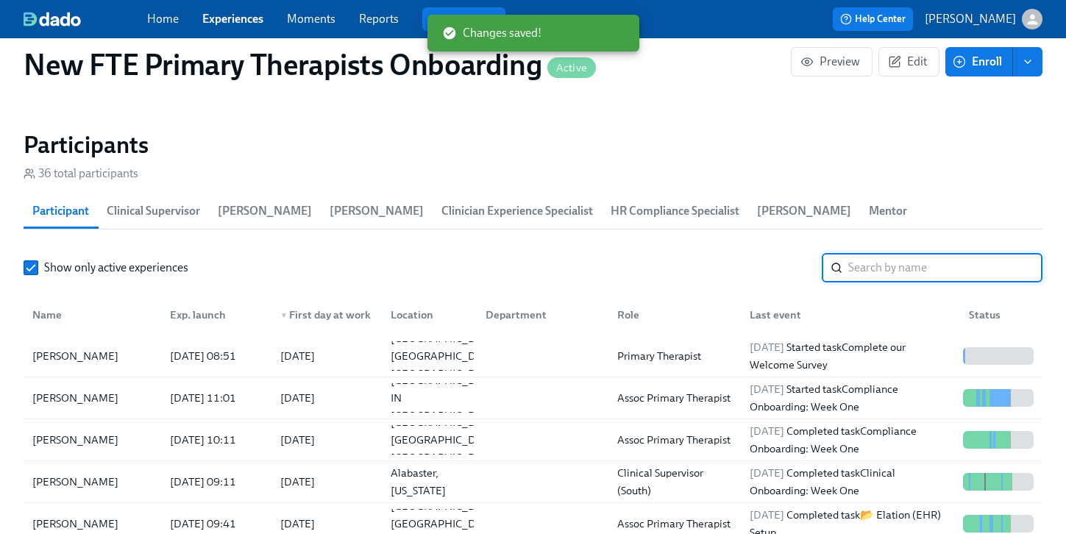
click at [935, 253] on input "search" at bounding box center [945, 267] width 194 height 29
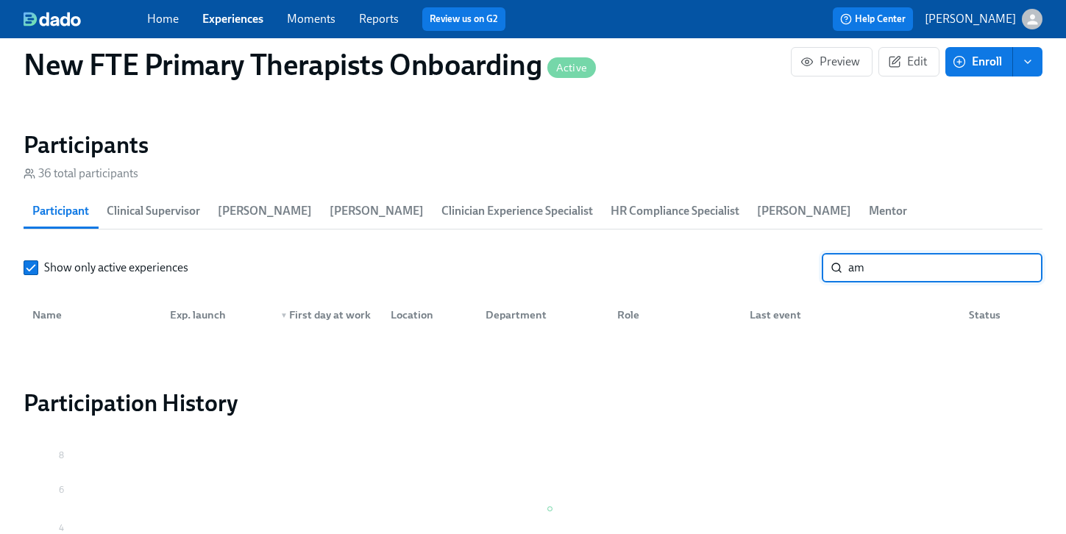
type input "a"
type input "o"
type input "a"
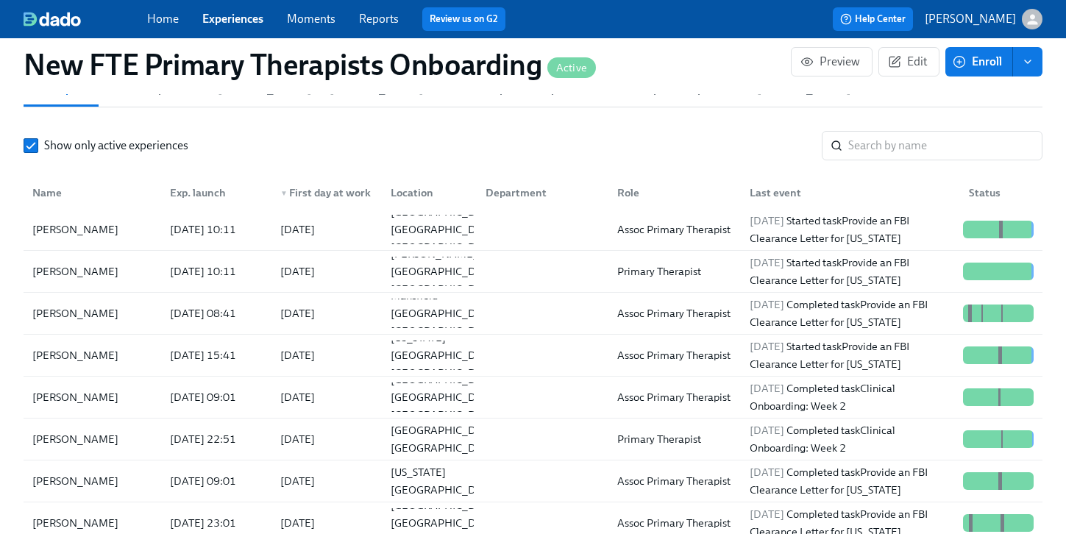
scroll to position [80, 0]
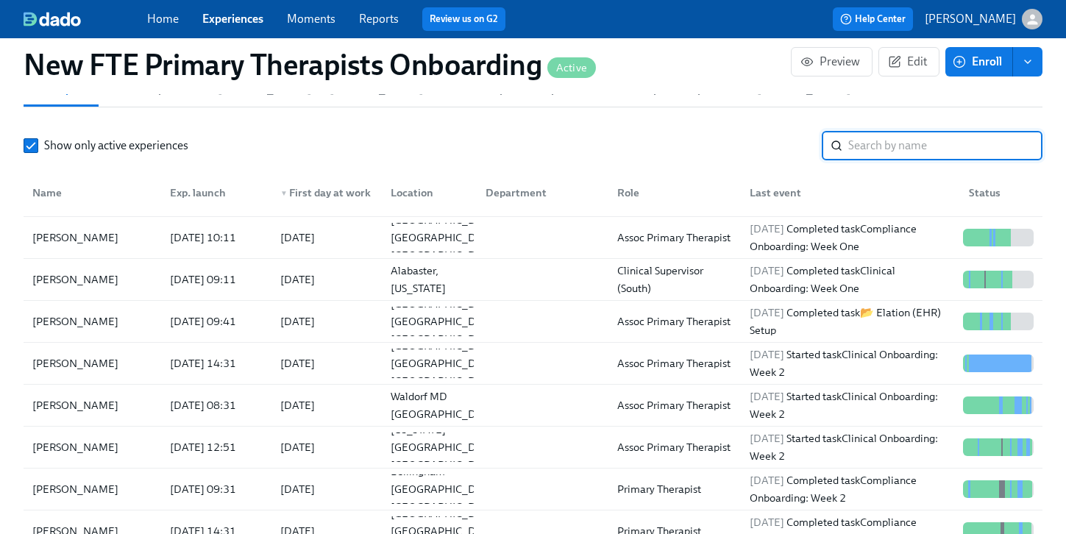
click at [230, 25] on link "Experiences" at bounding box center [232, 19] width 61 height 14
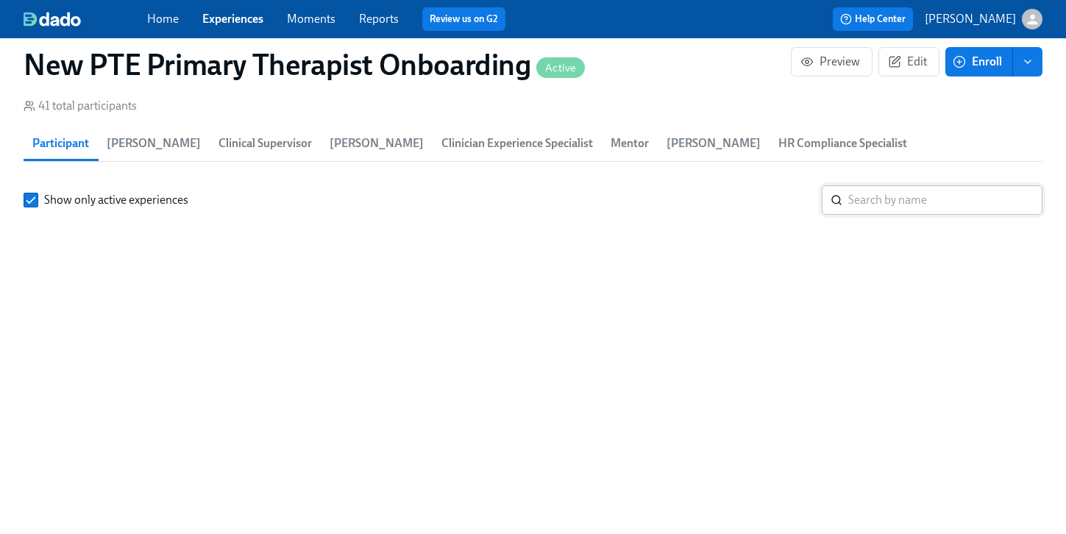
click at [848, 215] on input "search" at bounding box center [945, 199] width 194 height 29
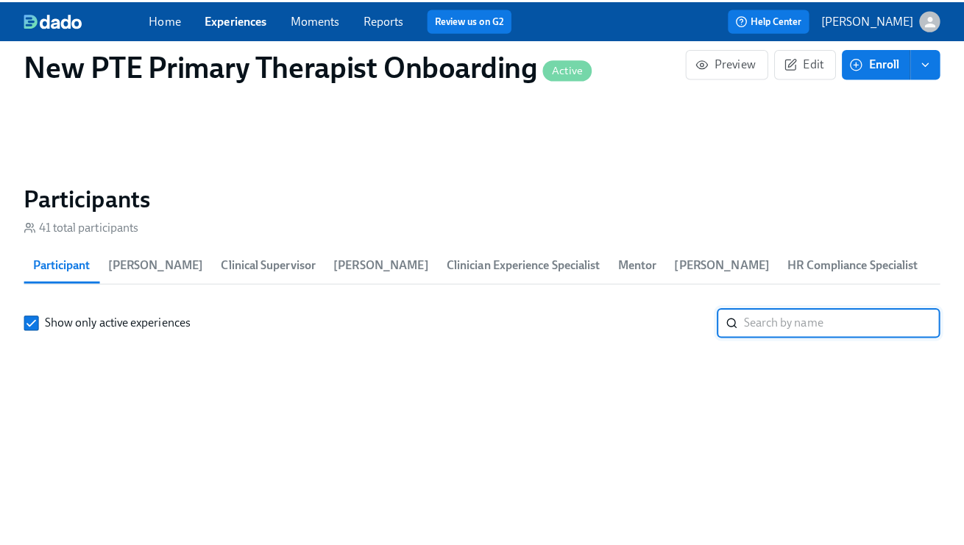
scroll to position [0, 9528]
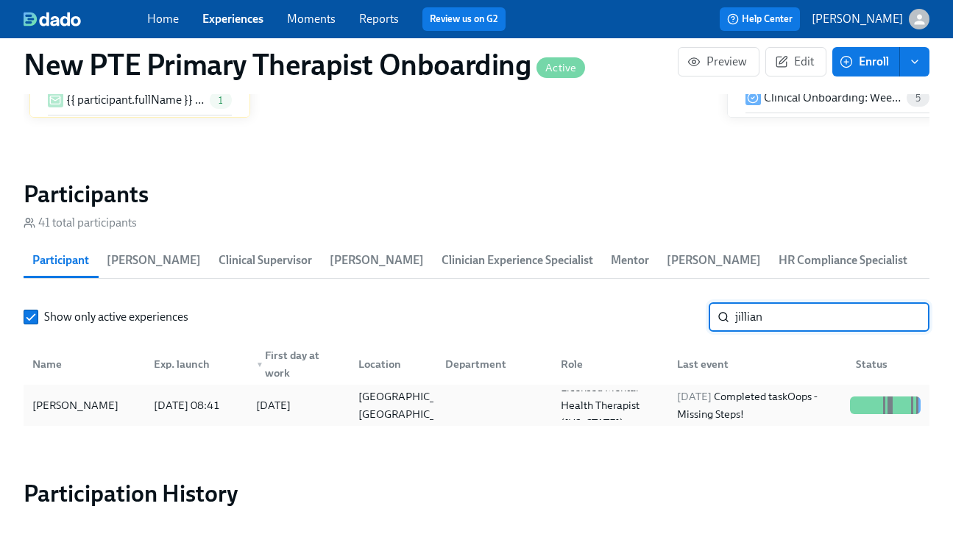
type input "jillian"
click at [54, 416] on div "[PERSON_NAME]" at bounding box center [84, 405] width 116 height 29
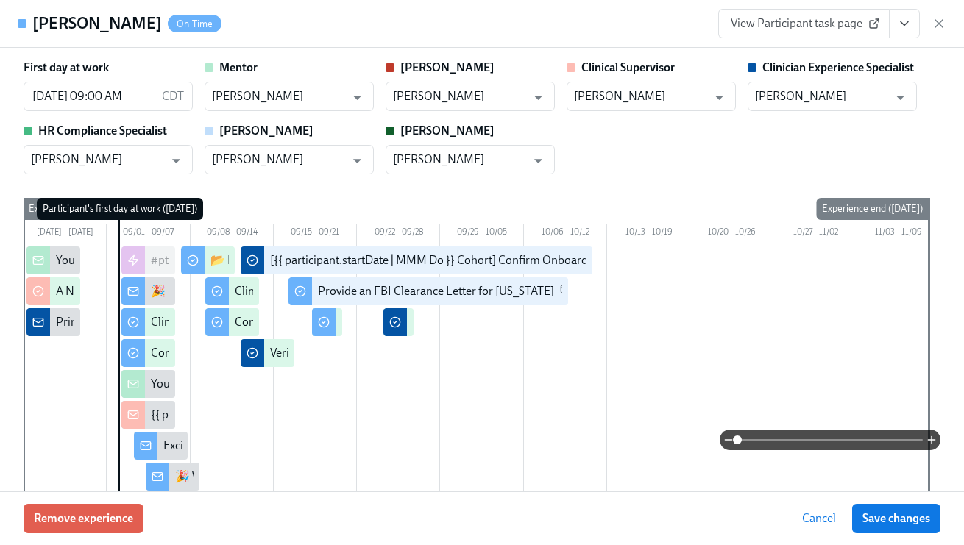
click at [909, 21] on icon "View task page" at bounding box center [904, 23] width 15 height 15
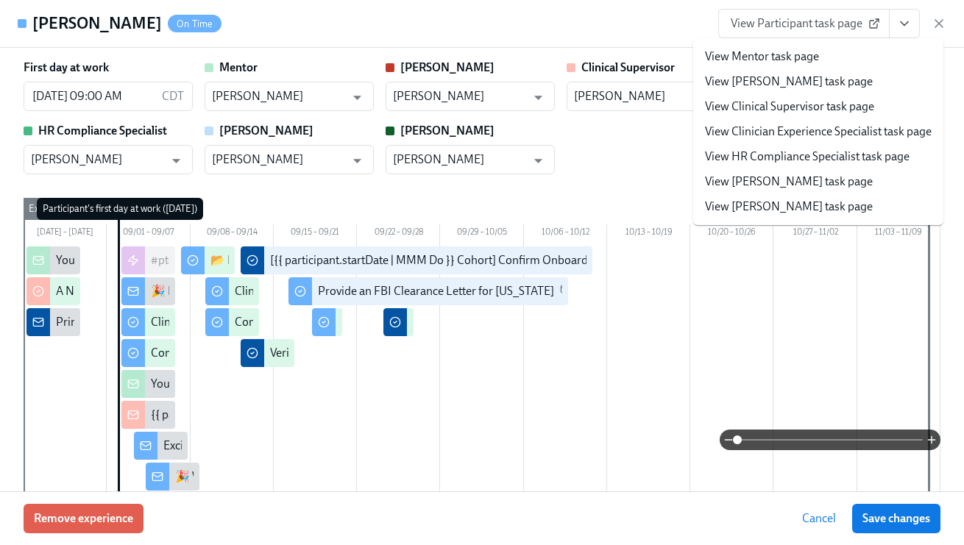
click at [910, 24] on icon "View task page" at bounding box center [904, 23] width 15 height 15
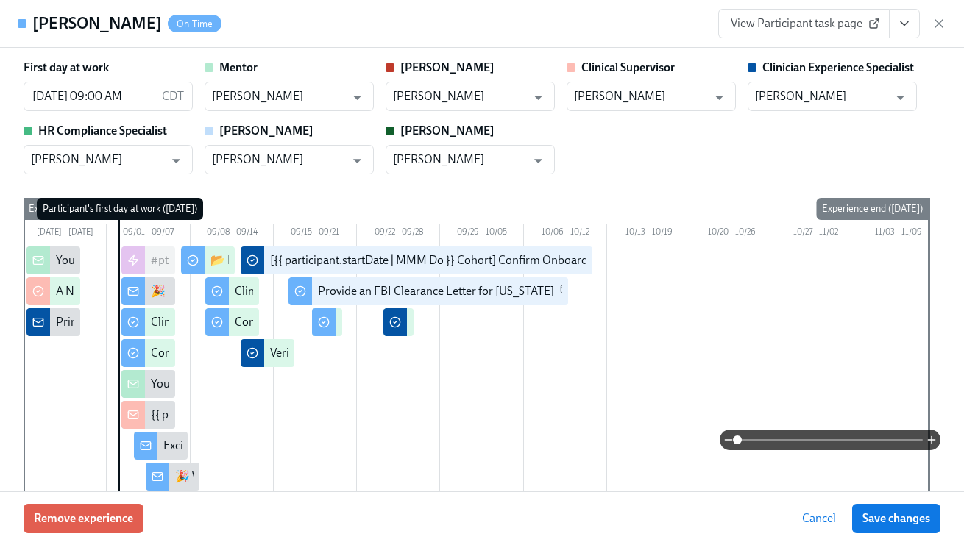
click at [899, 29] on icon "View task page" at bounding box center [904, 23] width 15 height 15
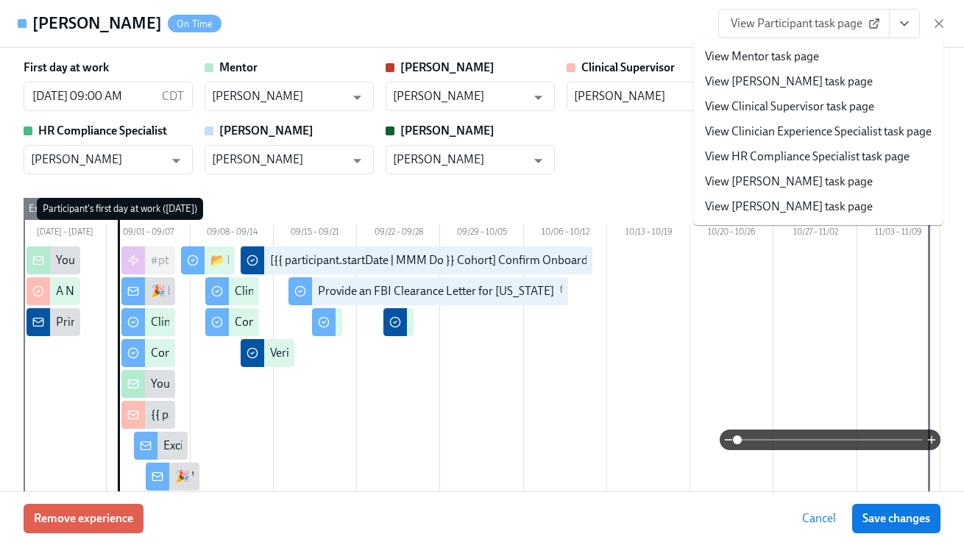
click at [856, 129] on link "View Clinician Experience Specialist task page" at bounding box center [818, 132] width 227 height 16
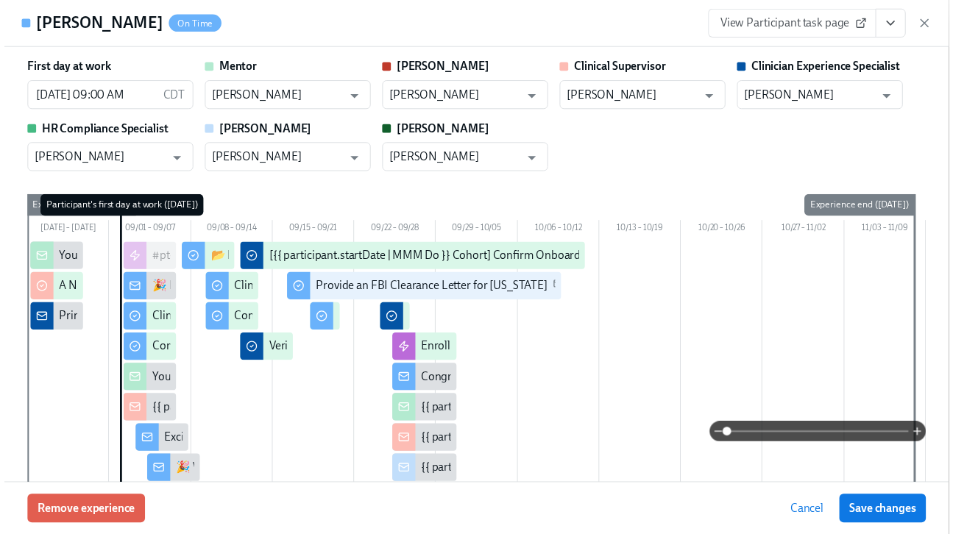
scroll to position [0, 10942]
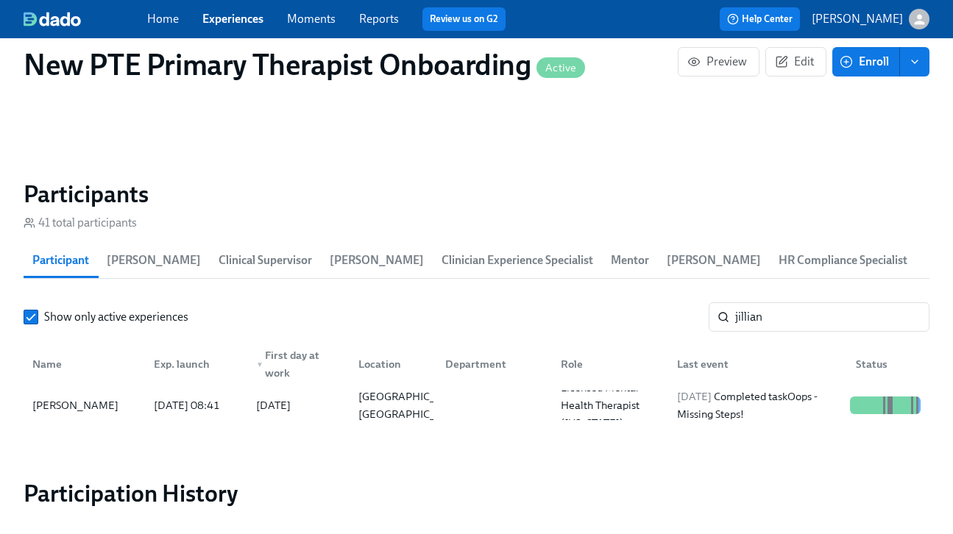
scroll to position [0, 10931]
click at [252, 26] on span "Experiences" at bounding box center [232, 19] width 61 height 16
click at [247, 21] on link "Experiences" at bounding box center [232, 19] width 61 height 14
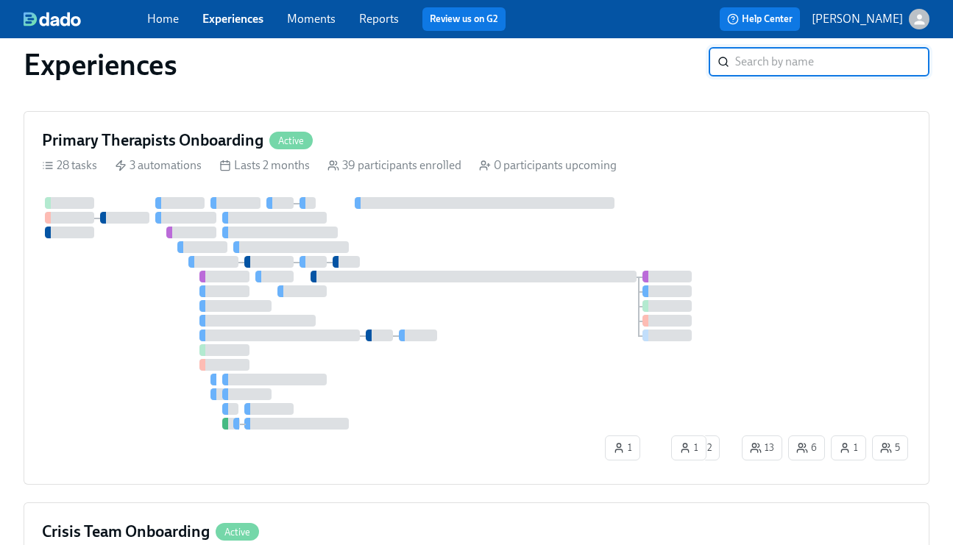
scroll to position [1271, 0]
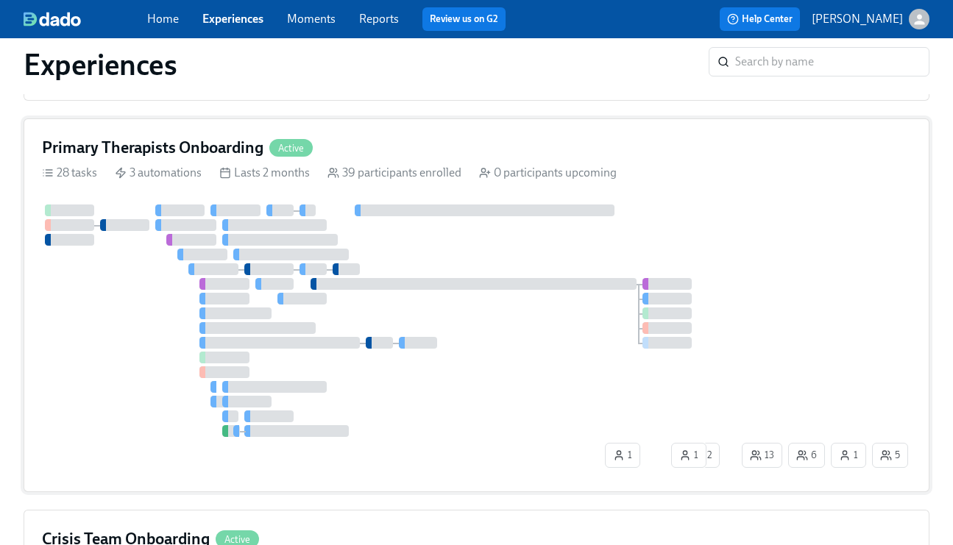
click at [409, 134] on div "Primary Therapists Onboarding Active 28 tasks 3 automations Lasts 2 months 39 p…" at bounding box center [477, 305] width 906 height 374
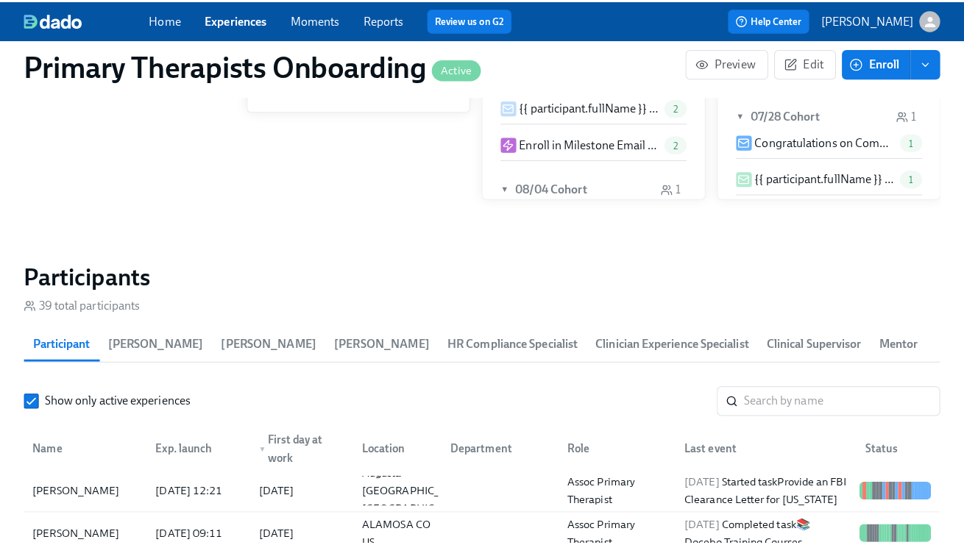
scroll to position [1344, 0]
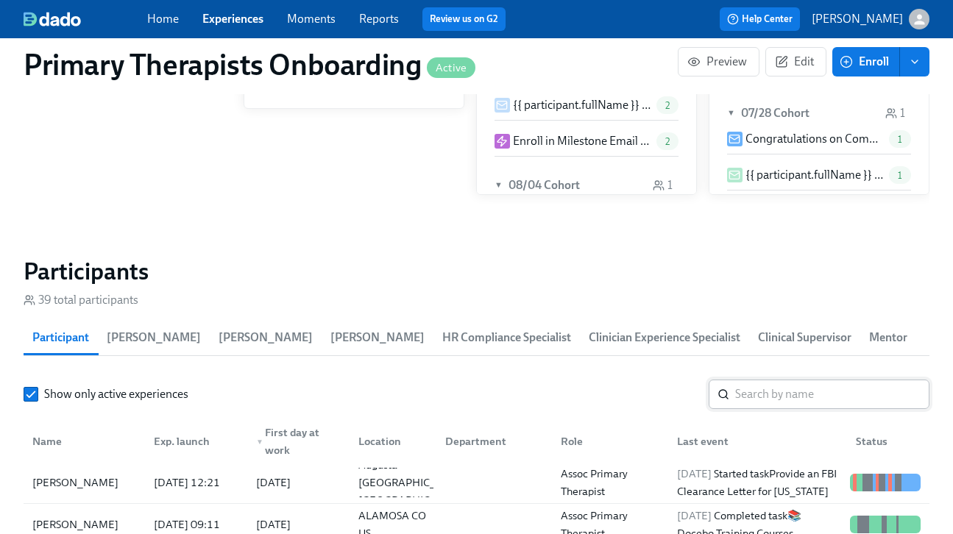
click at [816, 402] on input "search" at bounding box center [832, 394] width 194 height 29
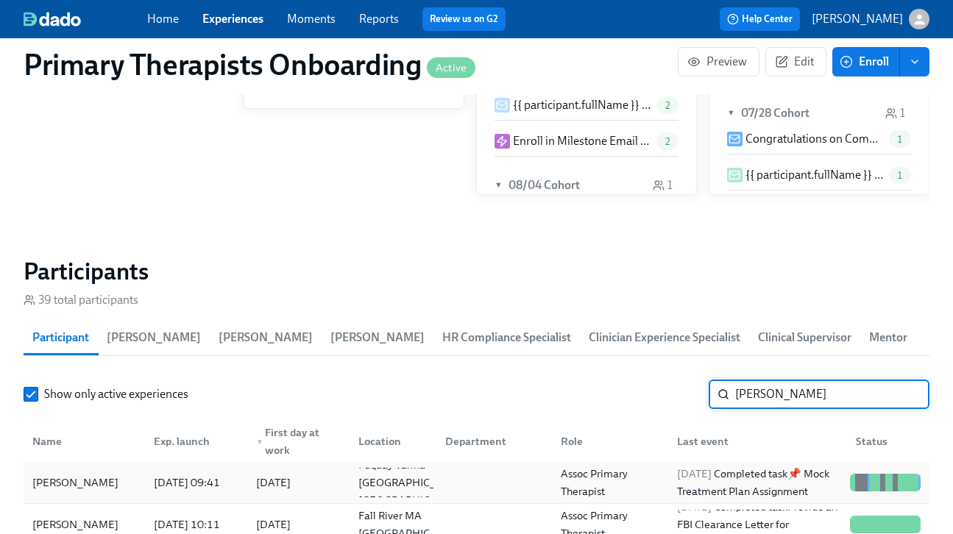
type input "[PERSON_NAME]"
click at [101, 481] on div "[PERSON_NAME]" at bounding box center [84, 482] width 116 height 29
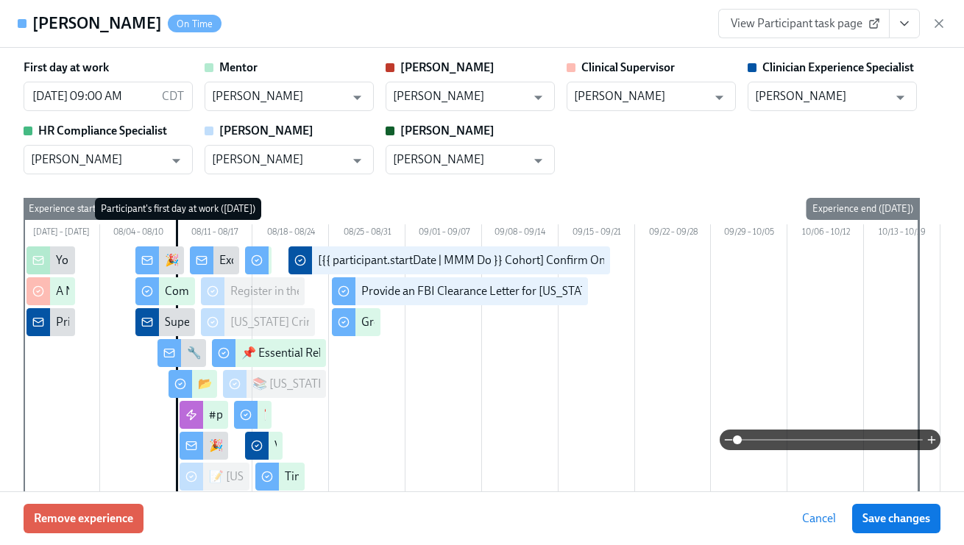
click at [908, 26] on icon "View task page" at bounding box center [904, 23] width 15 height 15
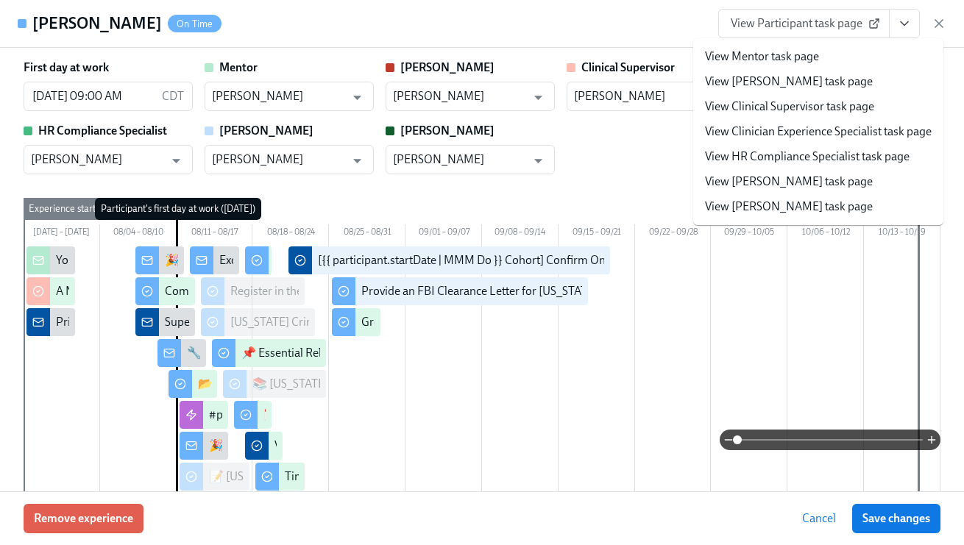
click at [852, 146] on li "View HR Compliance Specialist task page" at bounding box center [818, 156] width 250 height 25
click at [871, 141] on li "View Clinician Experience Specialist task page" at bounding box center [818, 131] width 250 height 25
click at [828, 131] on link "View Clinician Experience Specialist task page" at bounding box center [818, 132] width 227 height 16
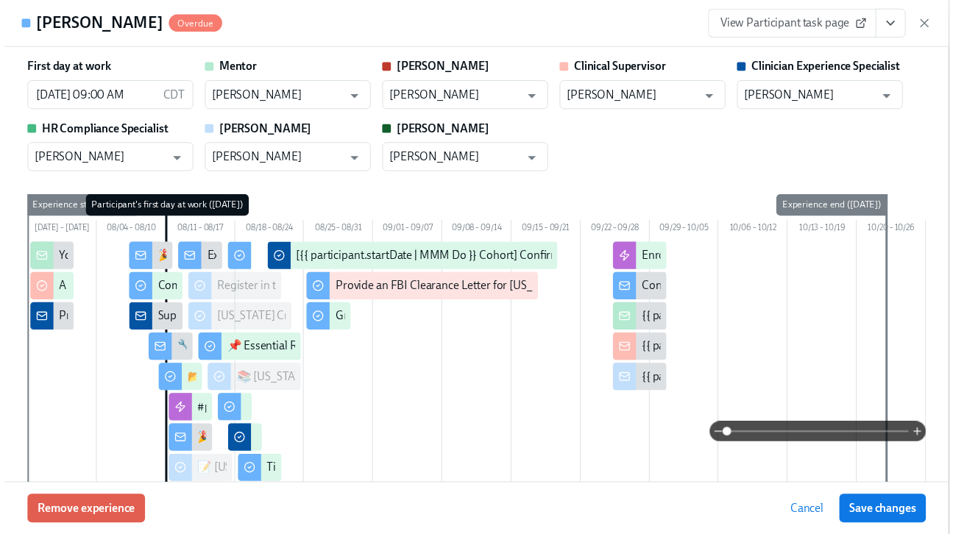
scroll to position [0, 12104]
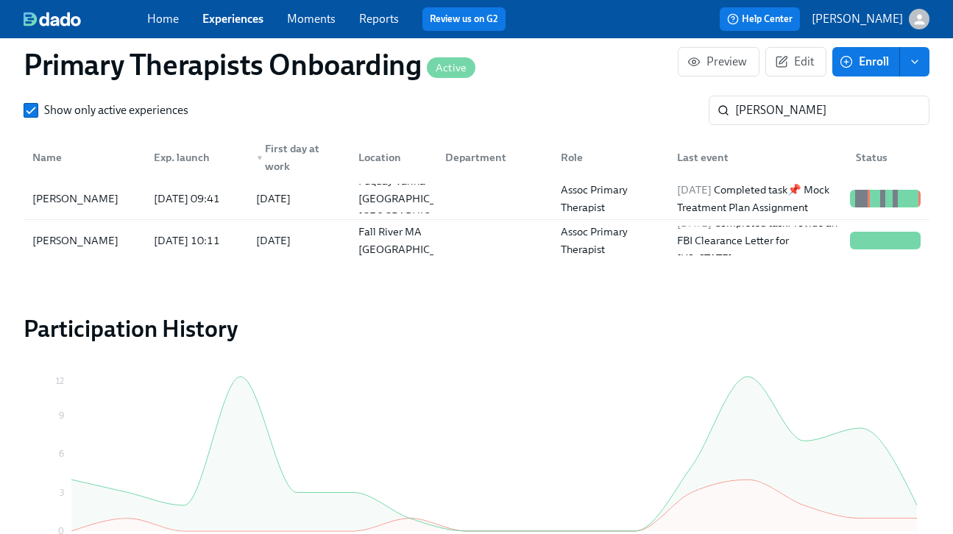
scroll to position [1625, 0]
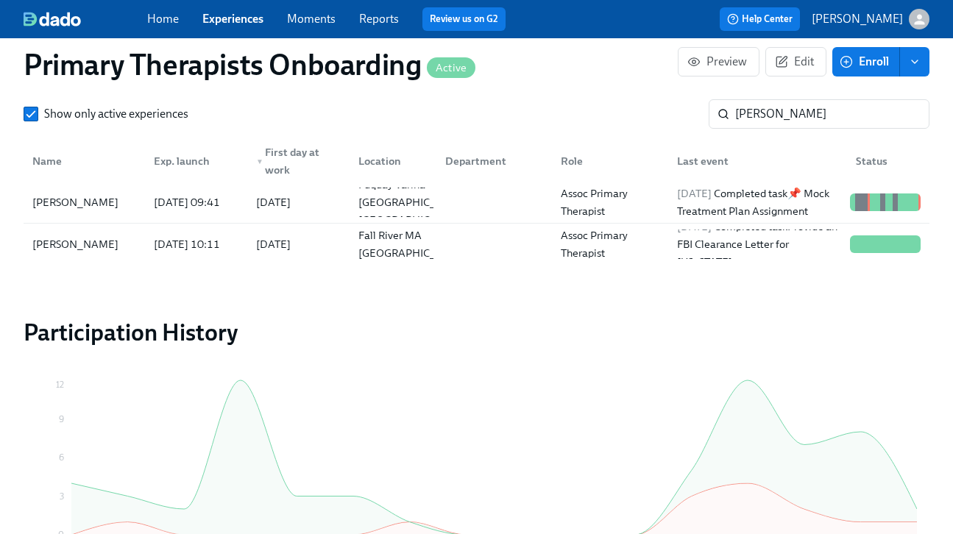
click at [236, 22] on link "Experiences" at bounding box center [232, 19] width 61 height 14
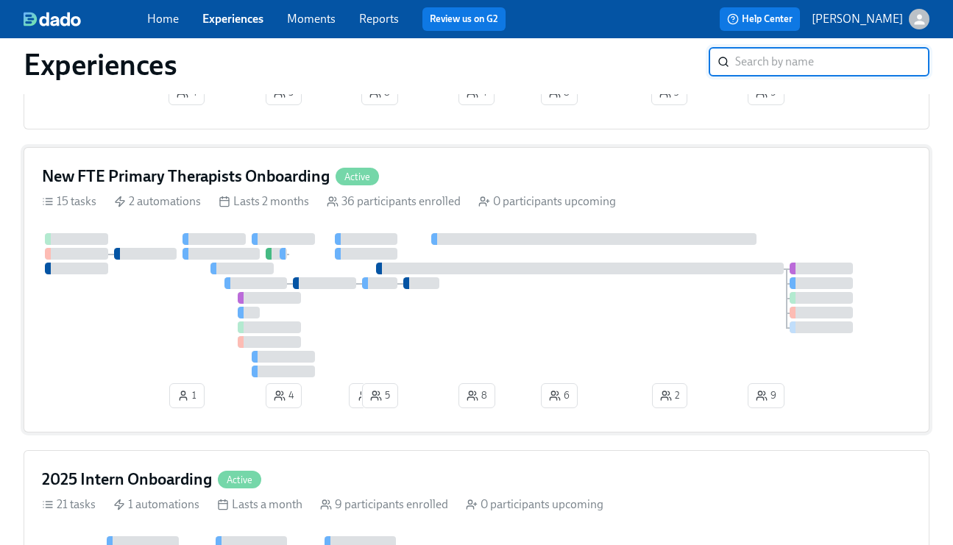
scroll to position [663, 0]
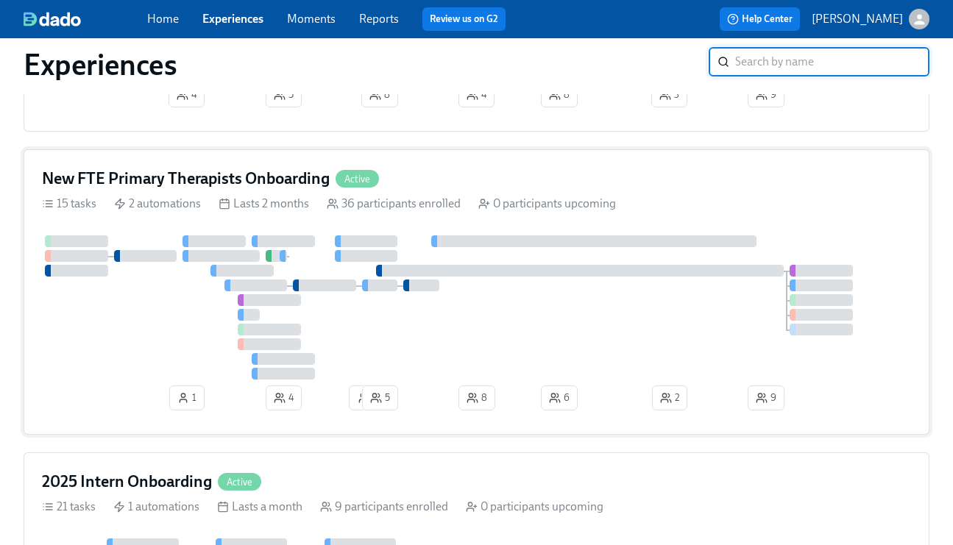
click at [491, 180] on div "New FTE Primary Therapists Onboarding Active" at bounding box center [476, 179] width 869 height 22
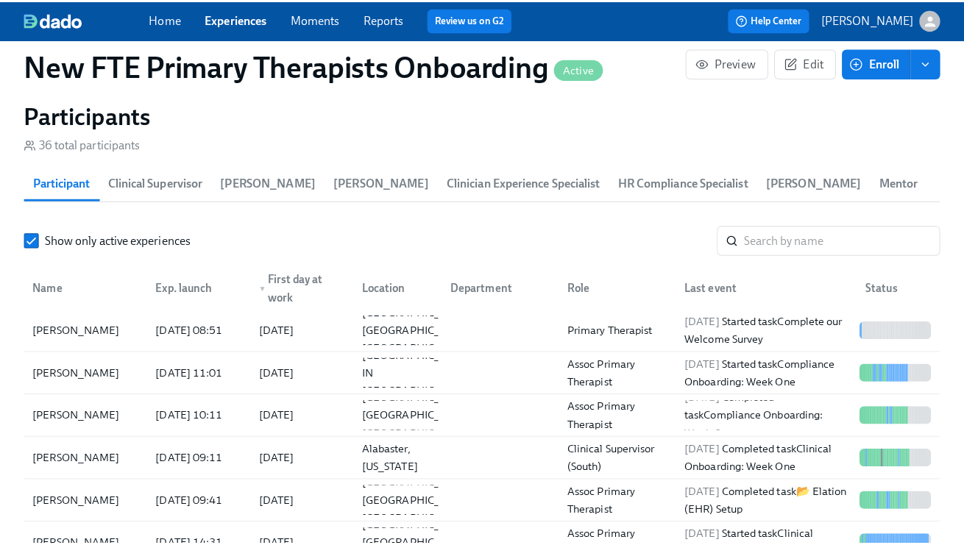
scroll to position [1291, 0]
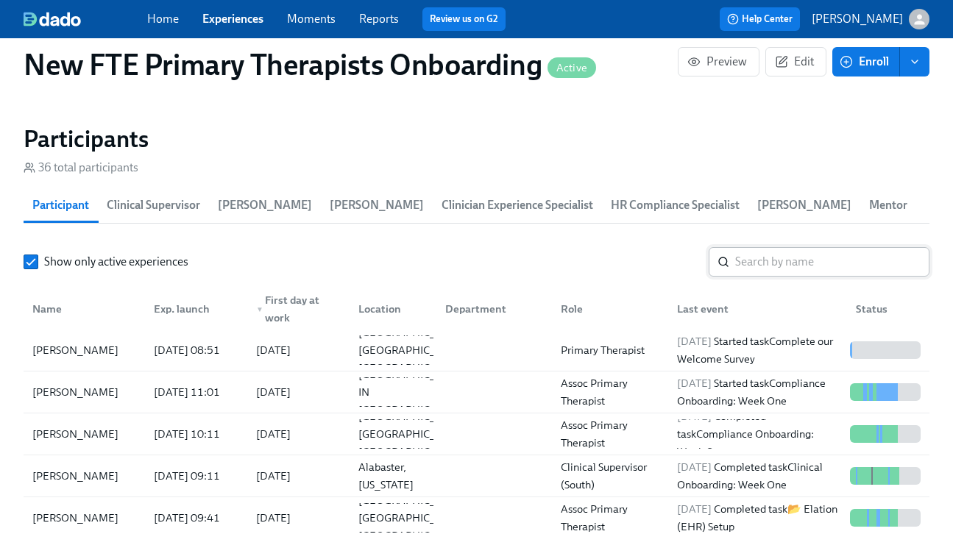
click at [773, 259] on input "search" at bounding box center [832, 261] width 194 height 29
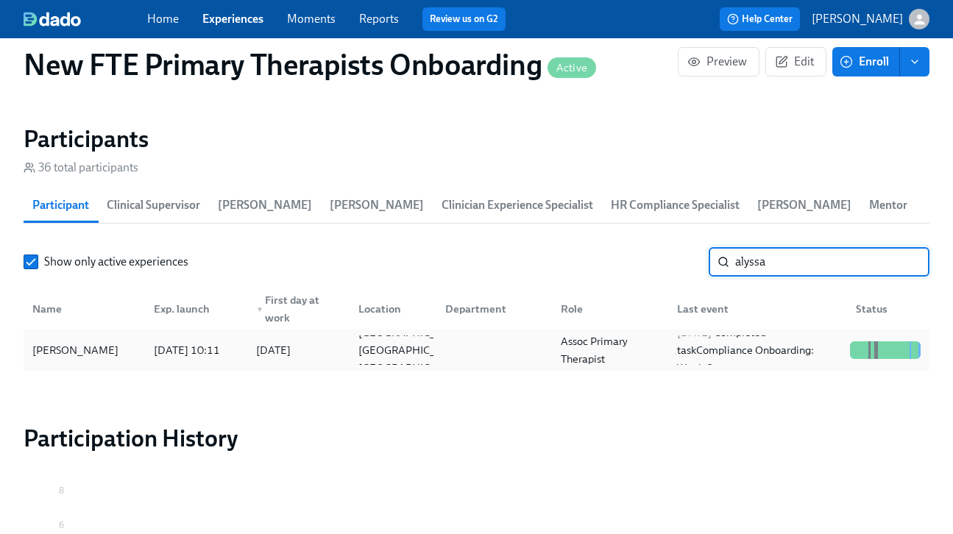
type input "alyssa"
click at [134, 359] on div "[PERSON_NAME]" at bounding box center [84, 350] width 116 height 29
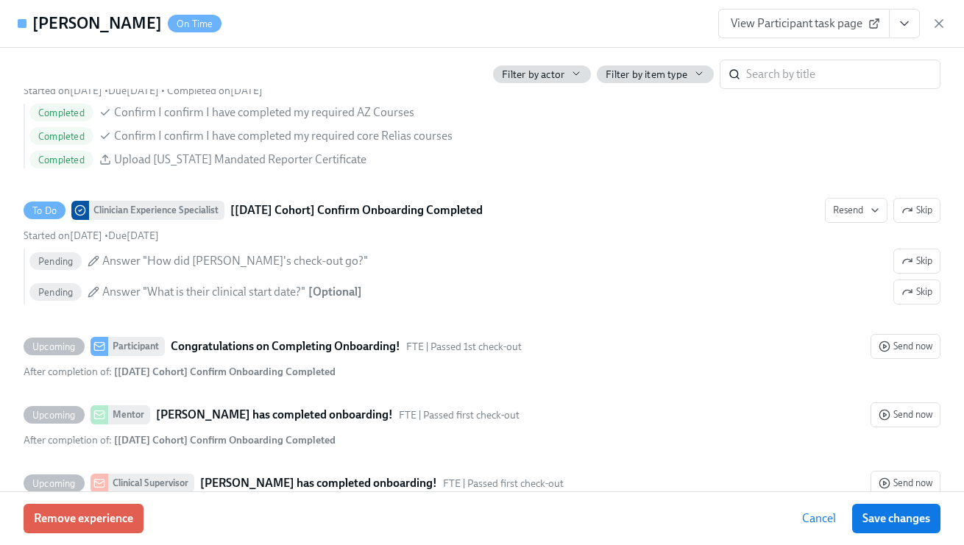
scroll to position [3213, 0]
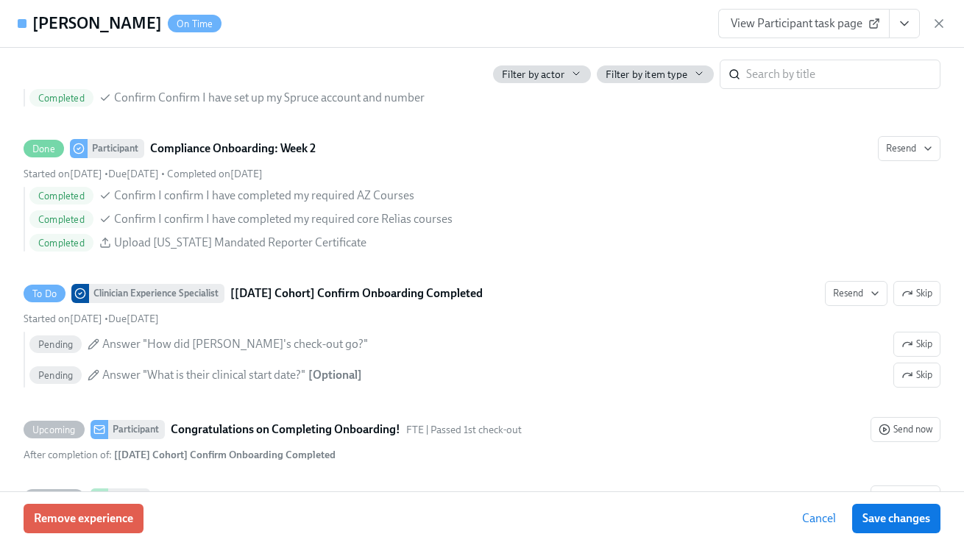
click at [910, 22] on icon "View task page" at bounding box center [904, 23] width 15 height 15
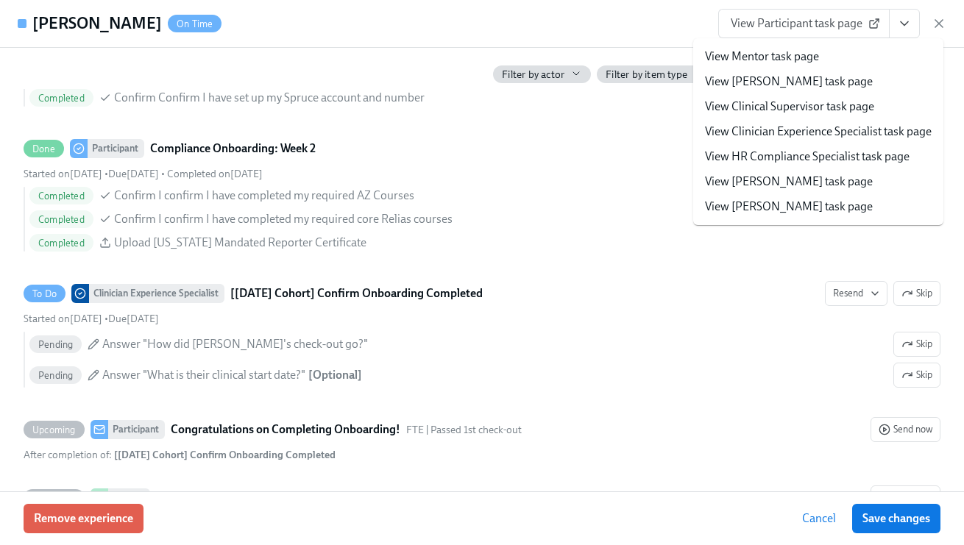
click at [841, 141] on li "View Clinician Experience Specialist task page" at bounding box center [818, 131] width 250 height 25
click at [821, 121] on li "View Clinician Experience Specialist task page" at bounding box center [818, 131] width 250 height 25
click at [801, 134] on link "View Clinician Experience Specialist task page" at bounding box center [818, 132] width 227 height 16
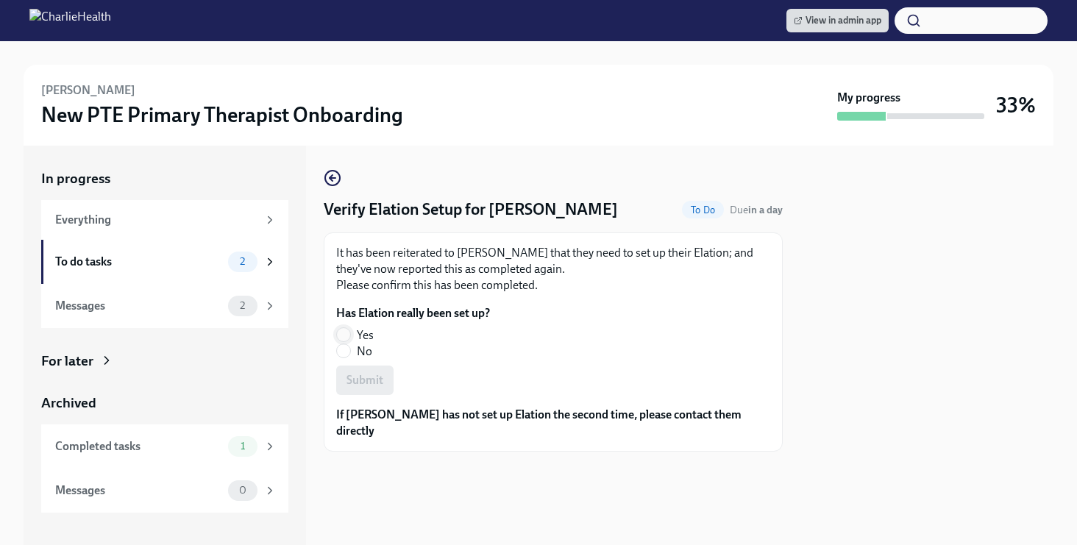
click at [350, 336] on input "Yes" at bounding box center [343, 334] width 13 height 13
radio input "true"
click at [370, 392] on button "Submit" at bounding box center [364, 380] width 57 height 29
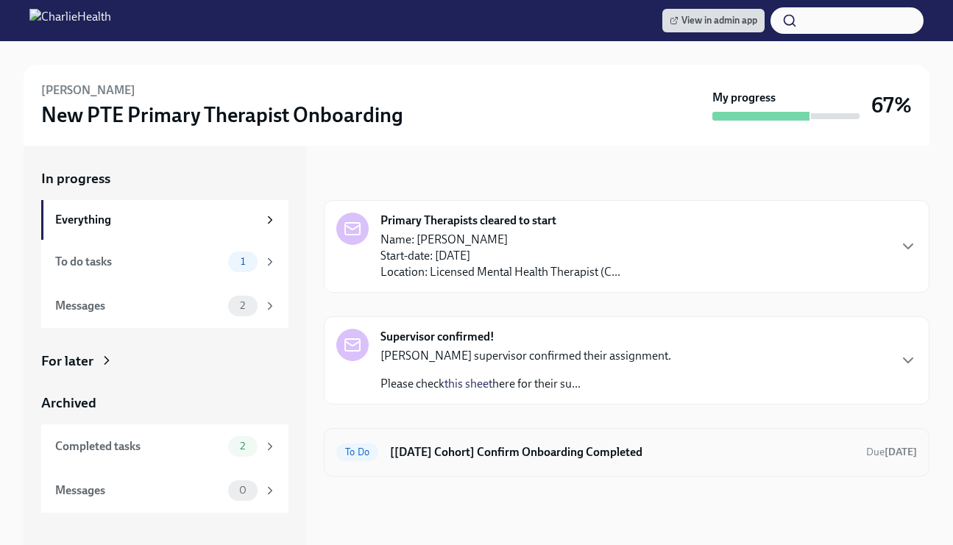
click at [524, 448] on h6 "[Sep 2nd Cohort] Confirm Onboarding Completed" at bounding box center [622, 452] width 464 height 16
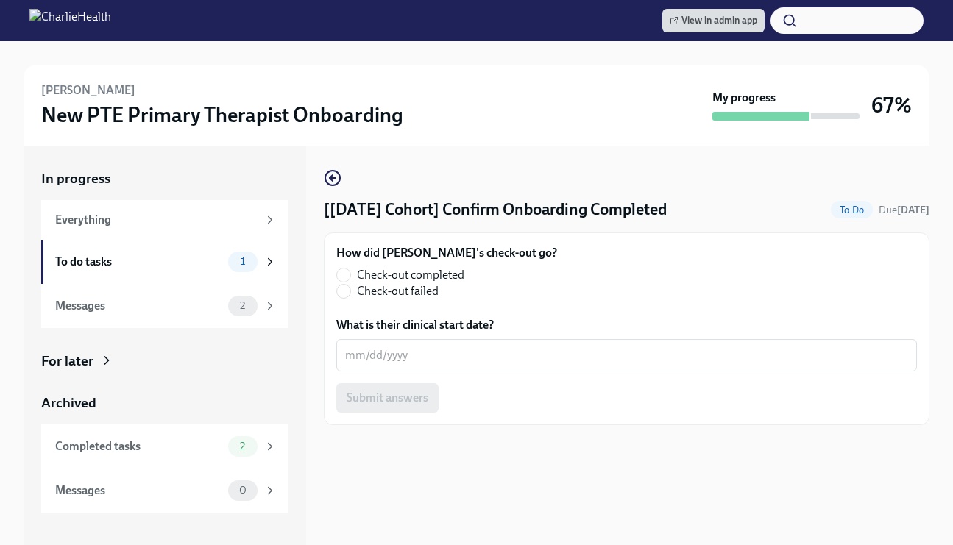
click at [350, 273] on label "Check-out completed" at bounding box center [440, 275] width 209 height 16
click at [350, 273] on input "Check-out completed" at bounding box center [343, 275] width 13 height 13
radio input "true"
click at [416, 344] on div "x ​" at bounding box center [626, 355] width 581 height 32
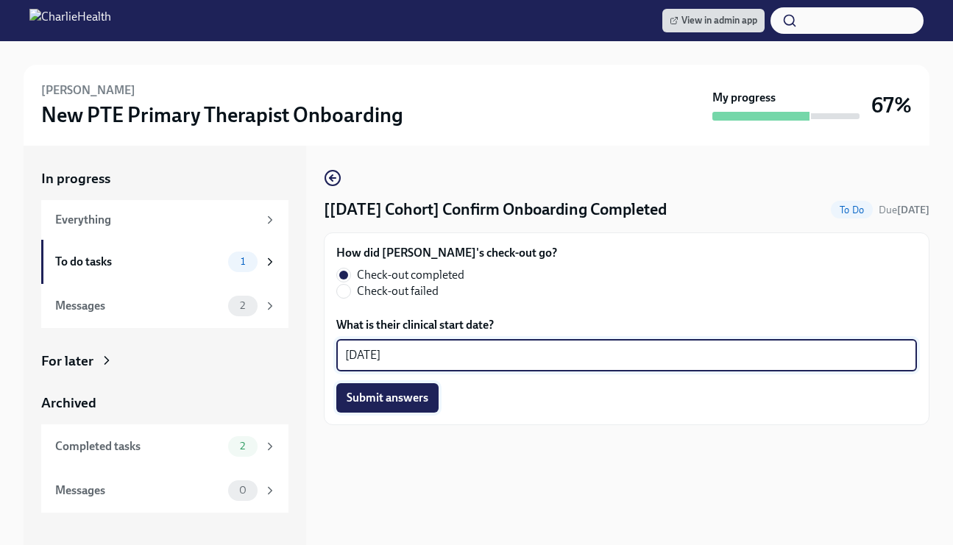
type textarea "[DATE]"
click at [400, 389] on button "Submit answers" at bounding box center [387, 397] width 102 height 29
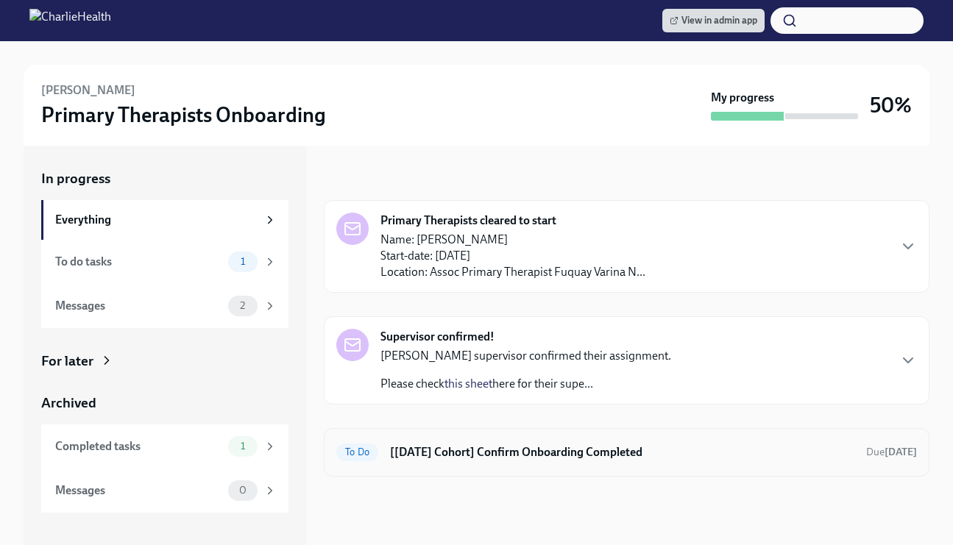
click at [508, 444] on h6 "[Aug 11th Cohort] Confirm Onboarding Completed" at bounding box center [622, 452] width 464 height 16
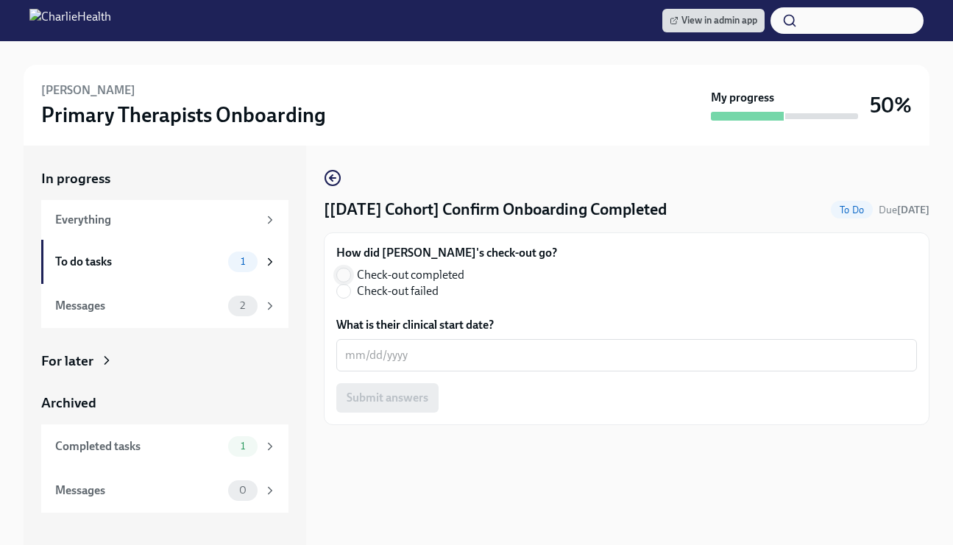
click at [339, 274] on input "Check-out completed" at bounding box center [343, 275] width 13 height 13
radio input "true"
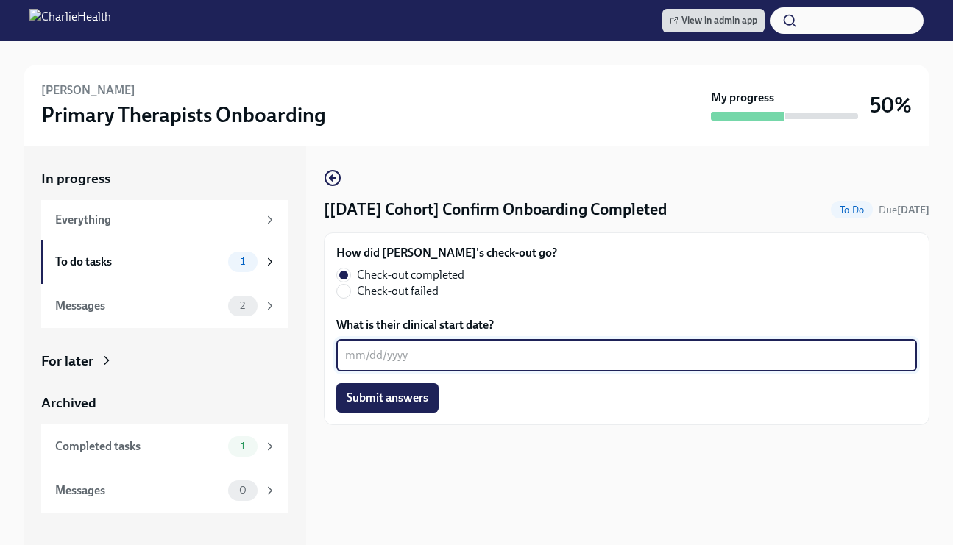
click at [395, 356] on textarea "What is their clinical start date?" at bounding box center [626, 356] width 563 height 18
type textarea "09/25/2025"
click at [390, 394] on span "Submit answers" at bounding box center [388, 398] width 82 height 15
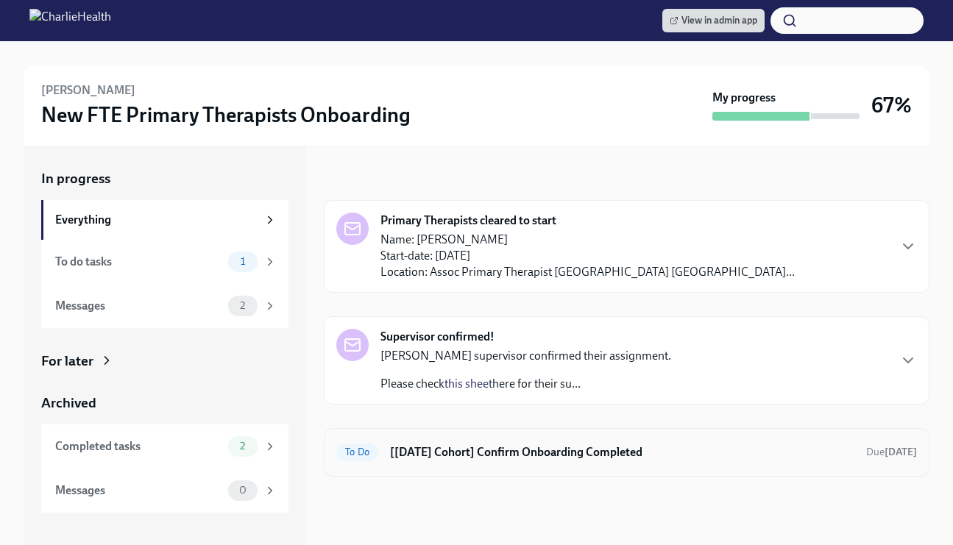
click at [422, 451] on h6 "[[DATE] Cohort] Confirm Onboarding Completed" at bounding box center [622, 452] width 464 height 16
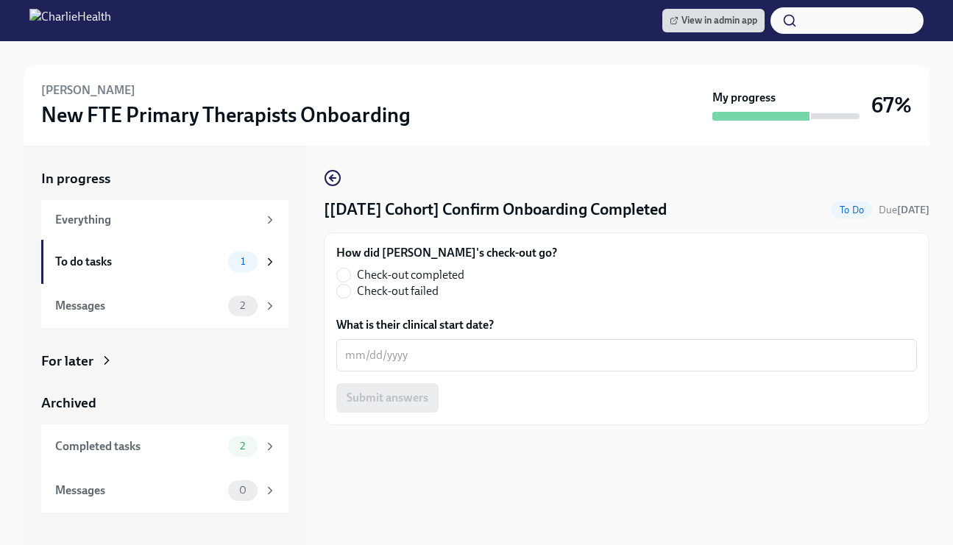
click at [346, 282] on label "Check-out completed" at bounding box center [440, 275] width 209 height 16
click at [346, 282] on input "Check-out completed" at bounding box center [343, 275] width 13 height 13
radio input "true"
click at [379, 355] on textarea "What is their clinical start date?" at bounding box center [626, 356] width 563 height 18
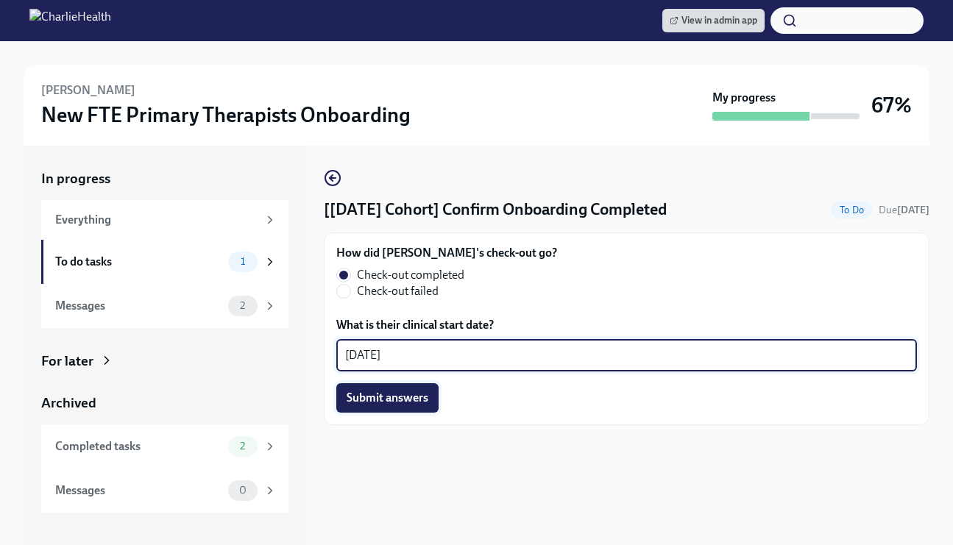
type textarea "09/25/2025"
click at [385, 408] on button "Submit answers" at bounding box center [387, 397] width 102 height 29
